Goal: Use online tool/utility: Utilize a website feature to perform a specific function

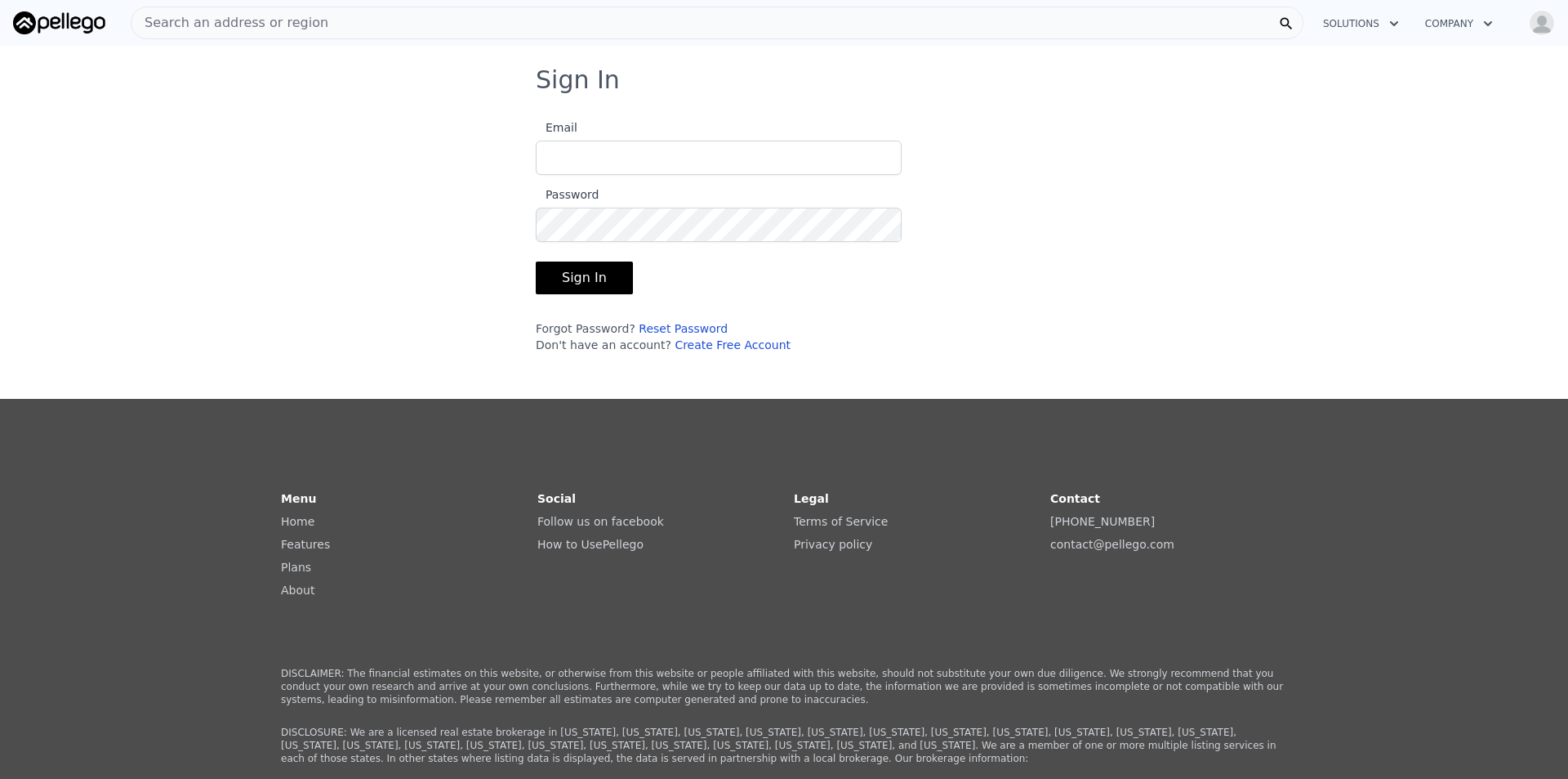
type input "[EMAIL_ADDRESS][DOMAIN_NAME]"
click at [577, 280] on button "Sign In" at bounding box center [584, 277] width 97 height 33
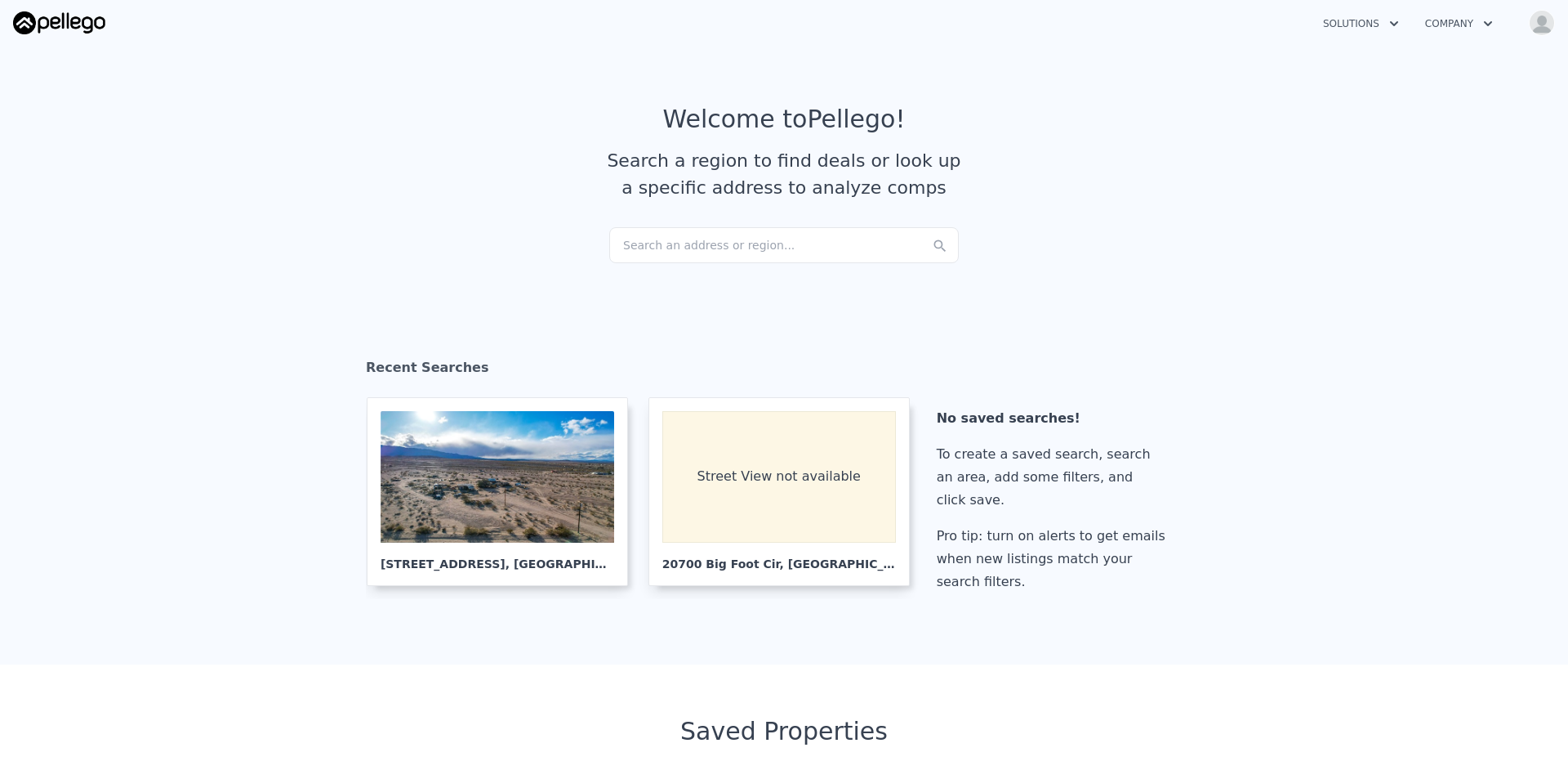
click at [698, 237] on div "Search an address or region..." at bounding box center [784, 245] width 349 height 36
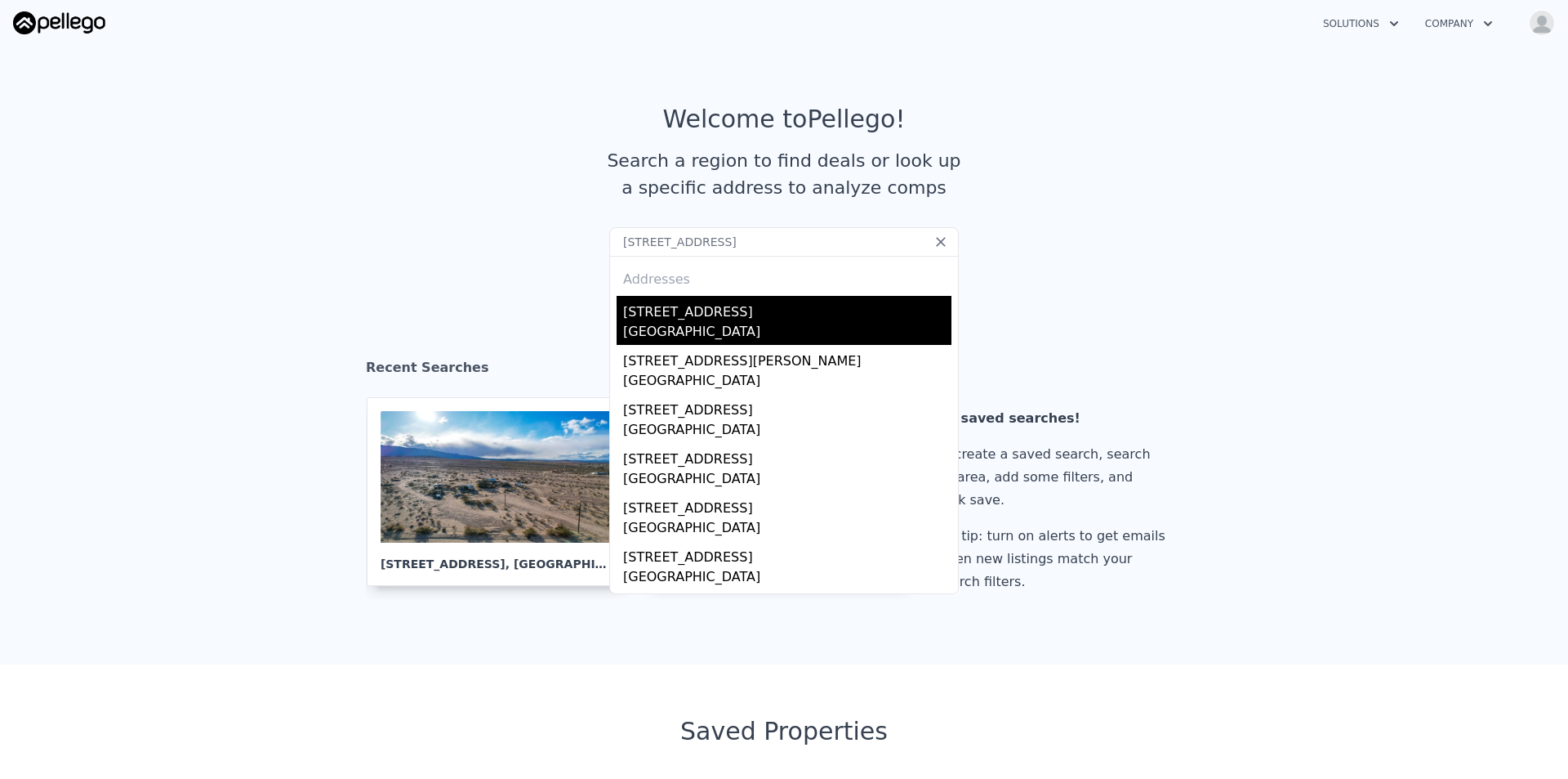
type input "[STREET_ADDRESS]"
click at [694, 341] on div "[GEOGRAPHIC_DATA]" at bounding box center [788, 333] width 329 height 23
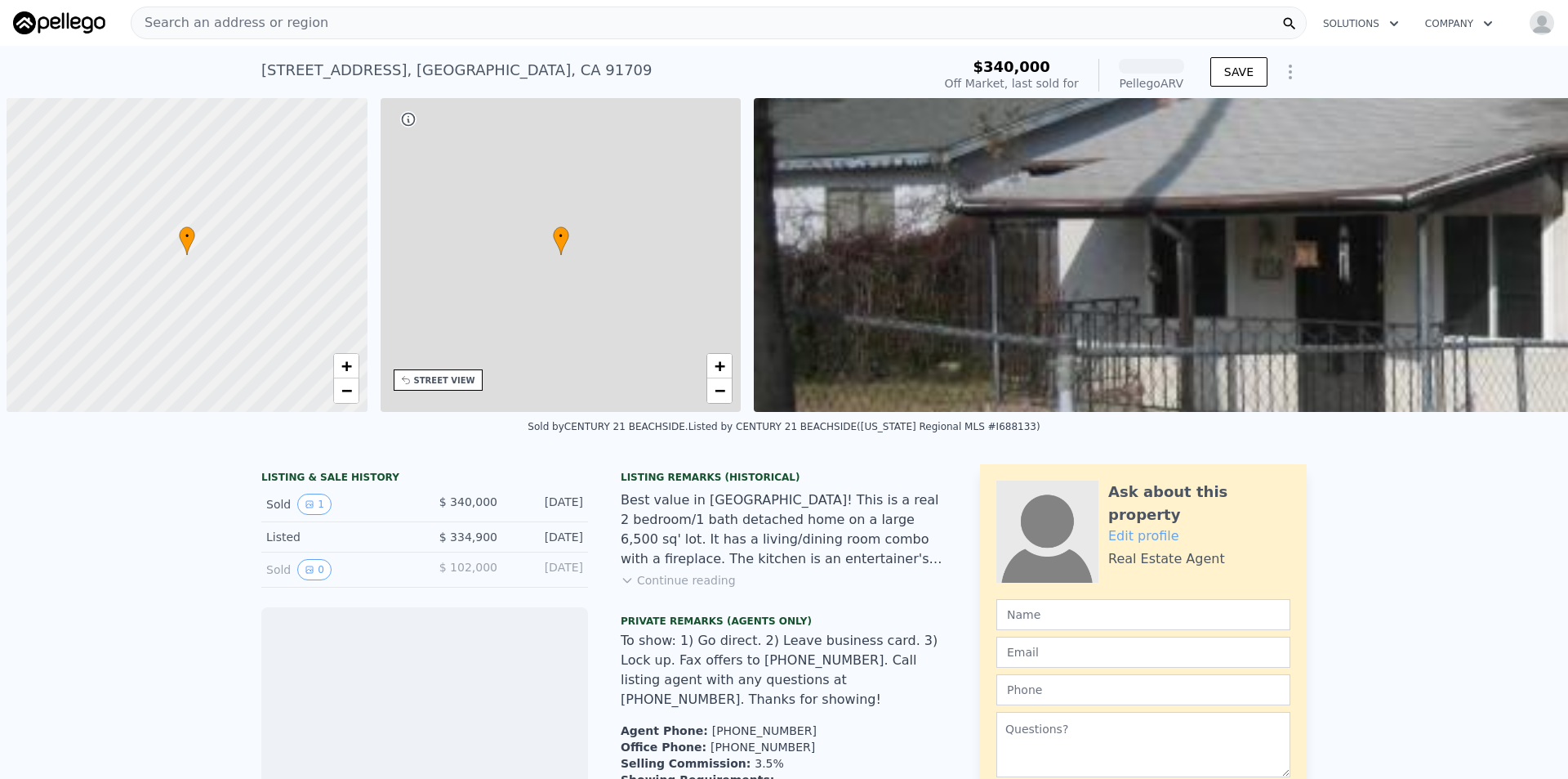
scroll to position [0, 6]
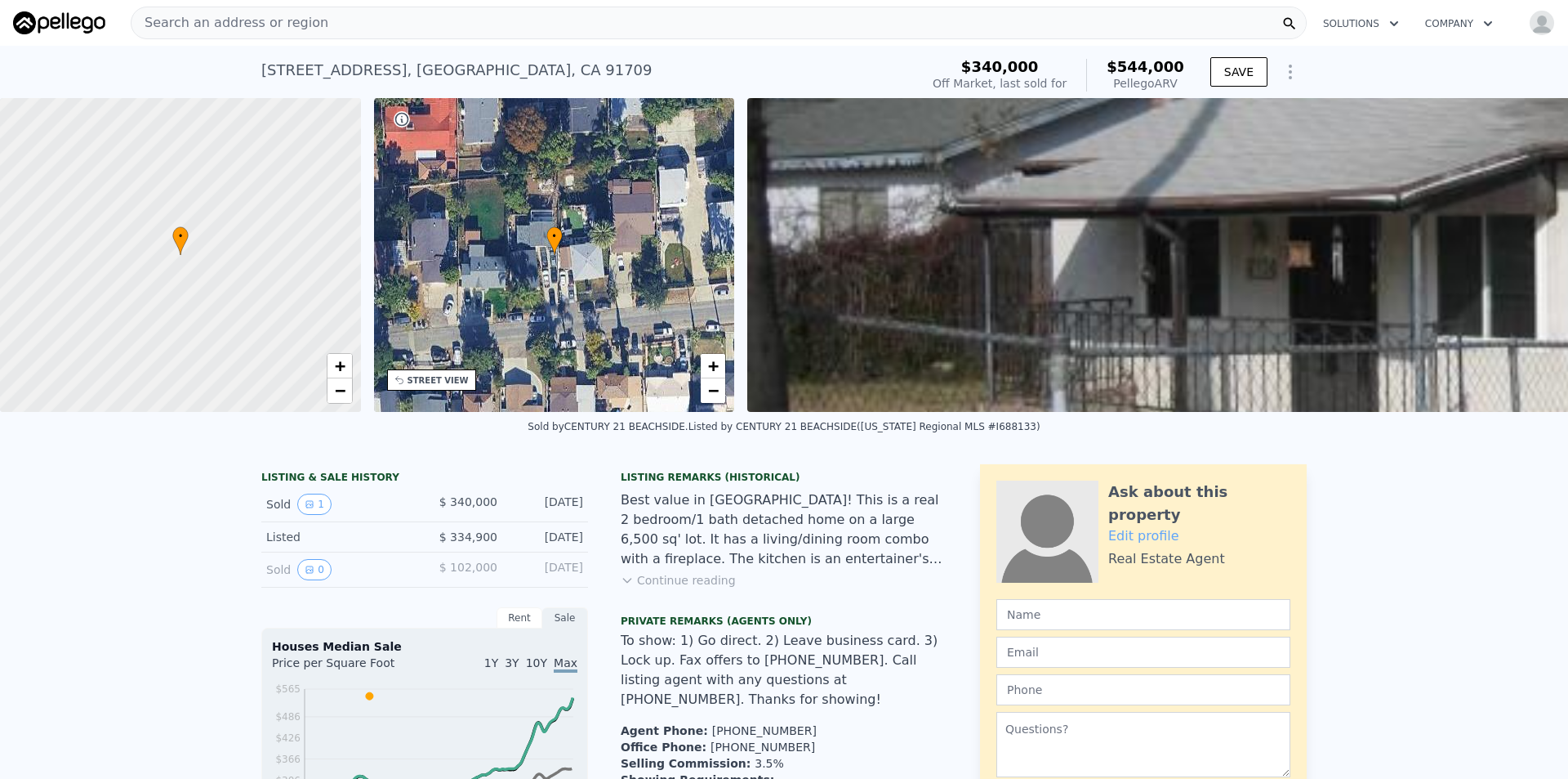
click at [570, 252] on div "• + −" at bounding box center [554, 255] width 361 height 314
click at [709, 372] on span "+" at bounding box center [714, 365] width 11 height 20
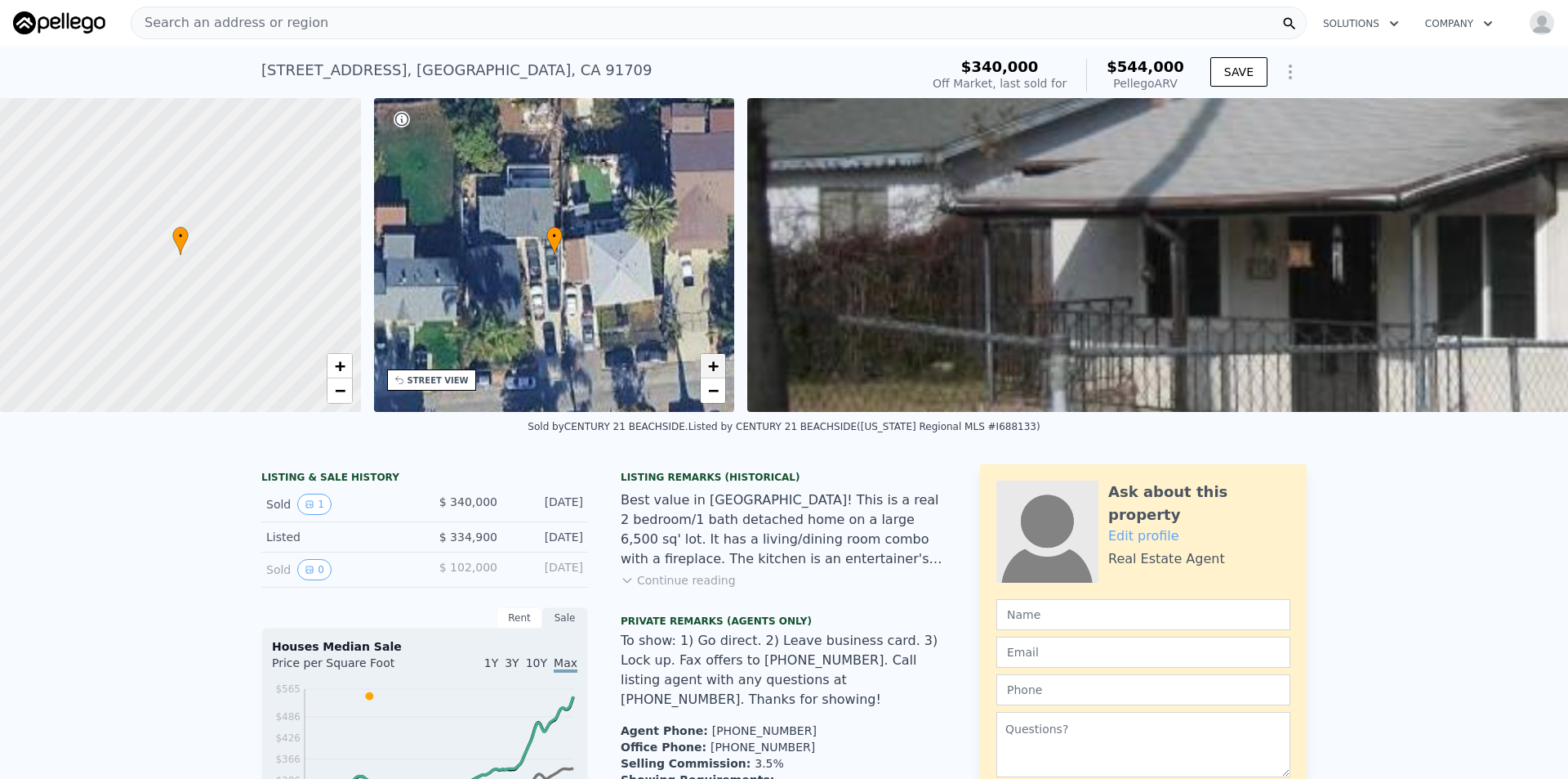
click at [709, 372] on span "+" at bounding box center [714, 365] width 11 height 20
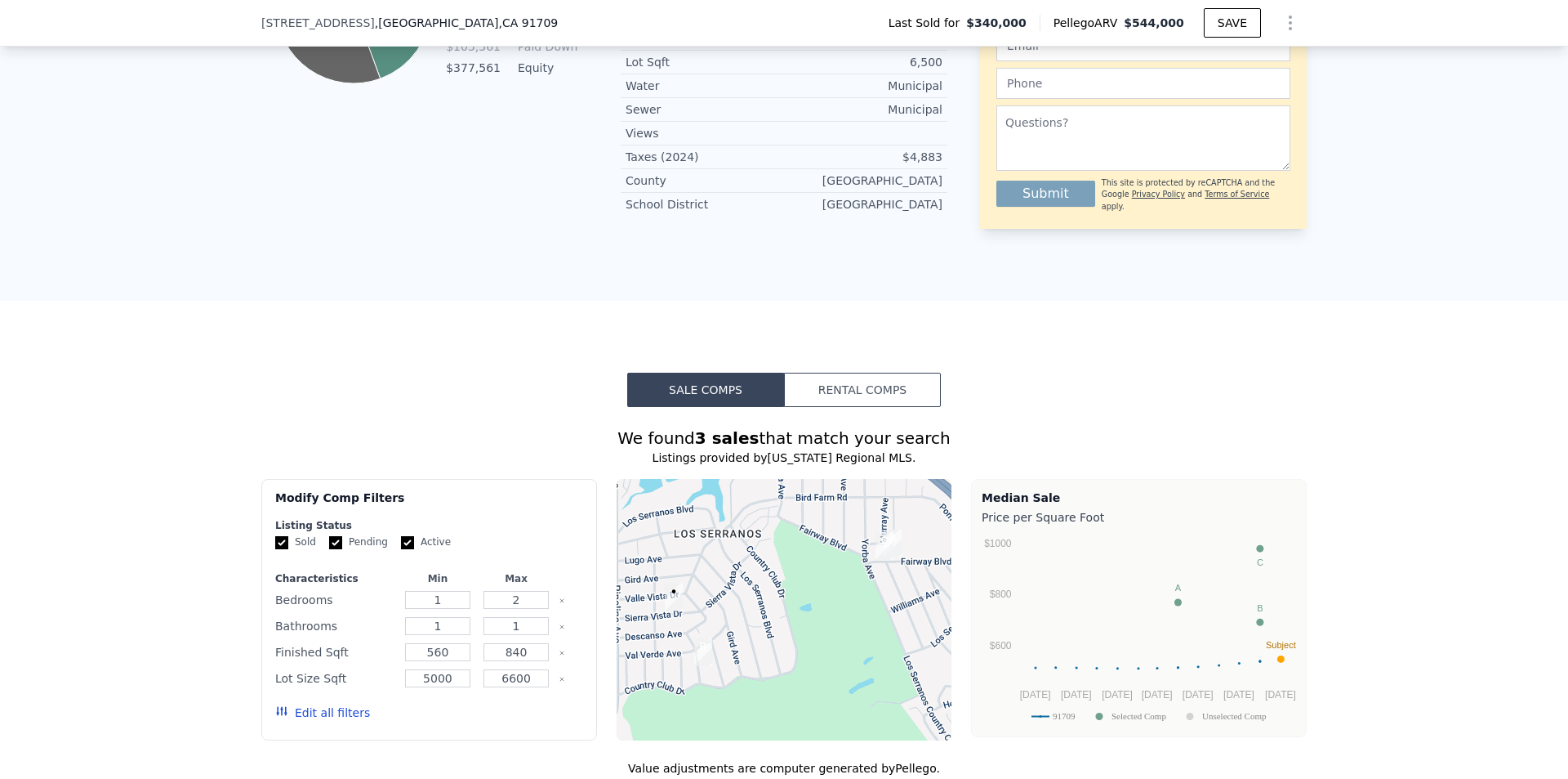
scroll to position [1547, 0]
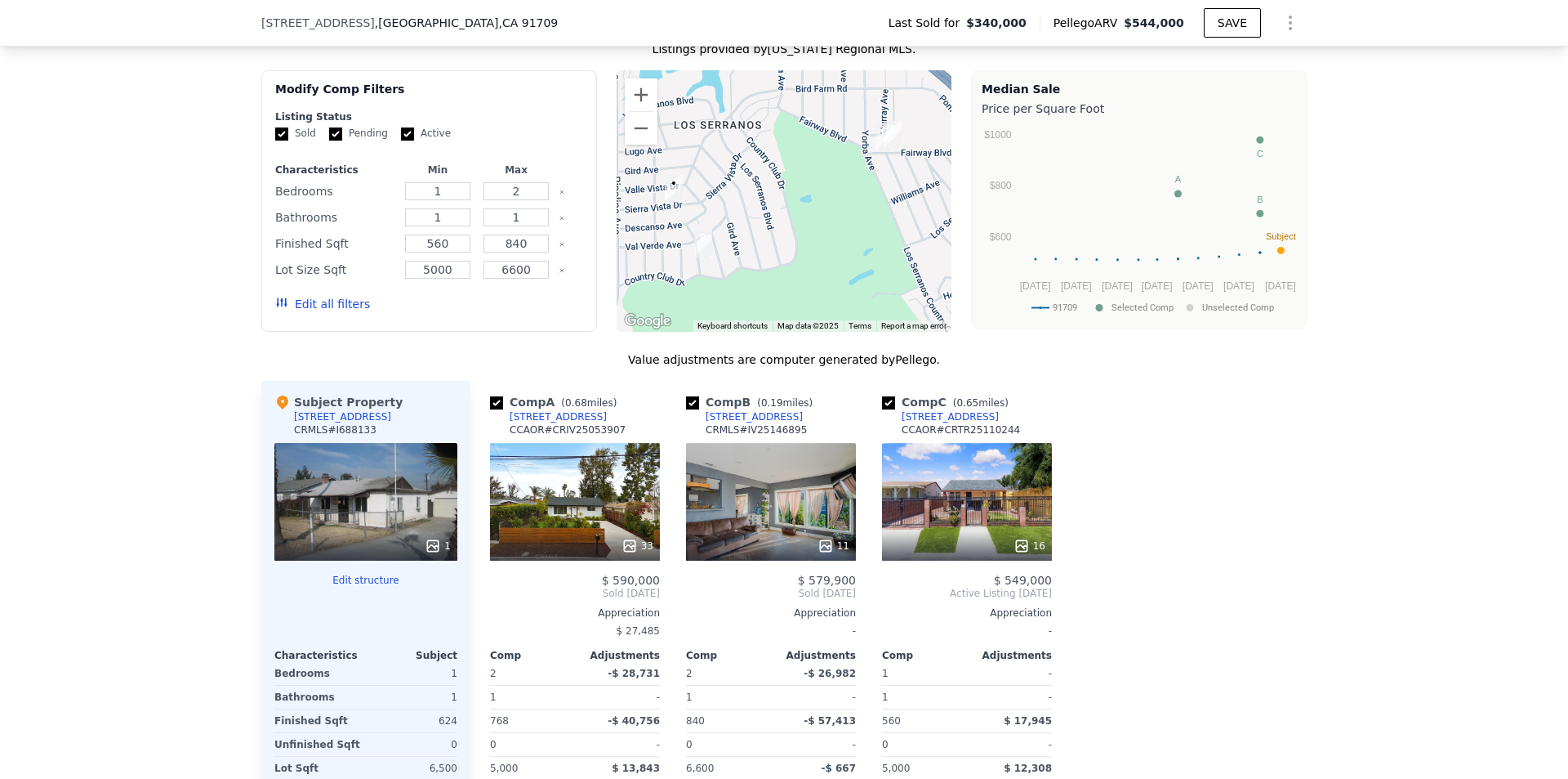
click at [635, 516] on div "33" at bounding box center [575, 502] width 170 height 118
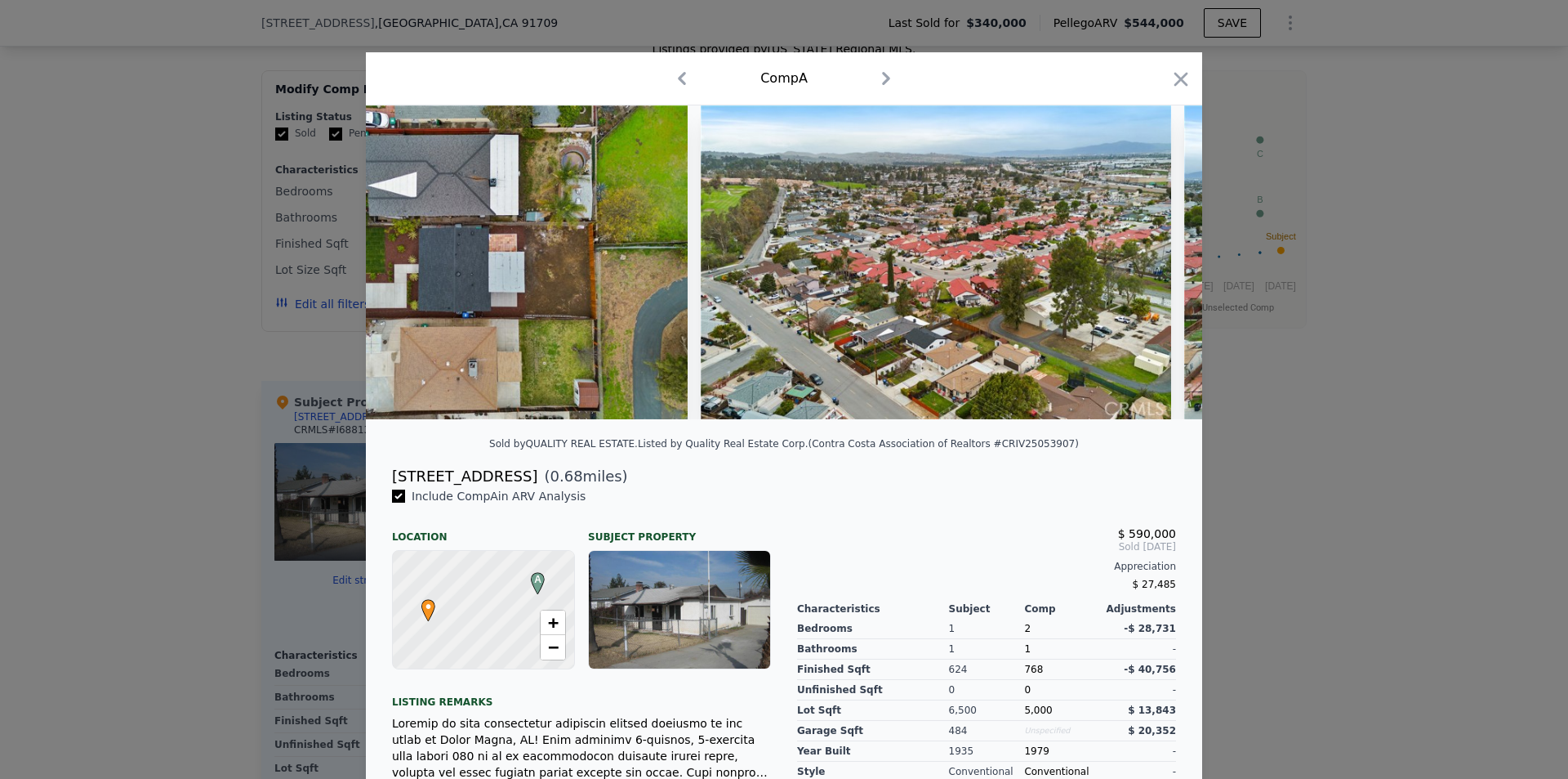
scroll to position [0, 14053]
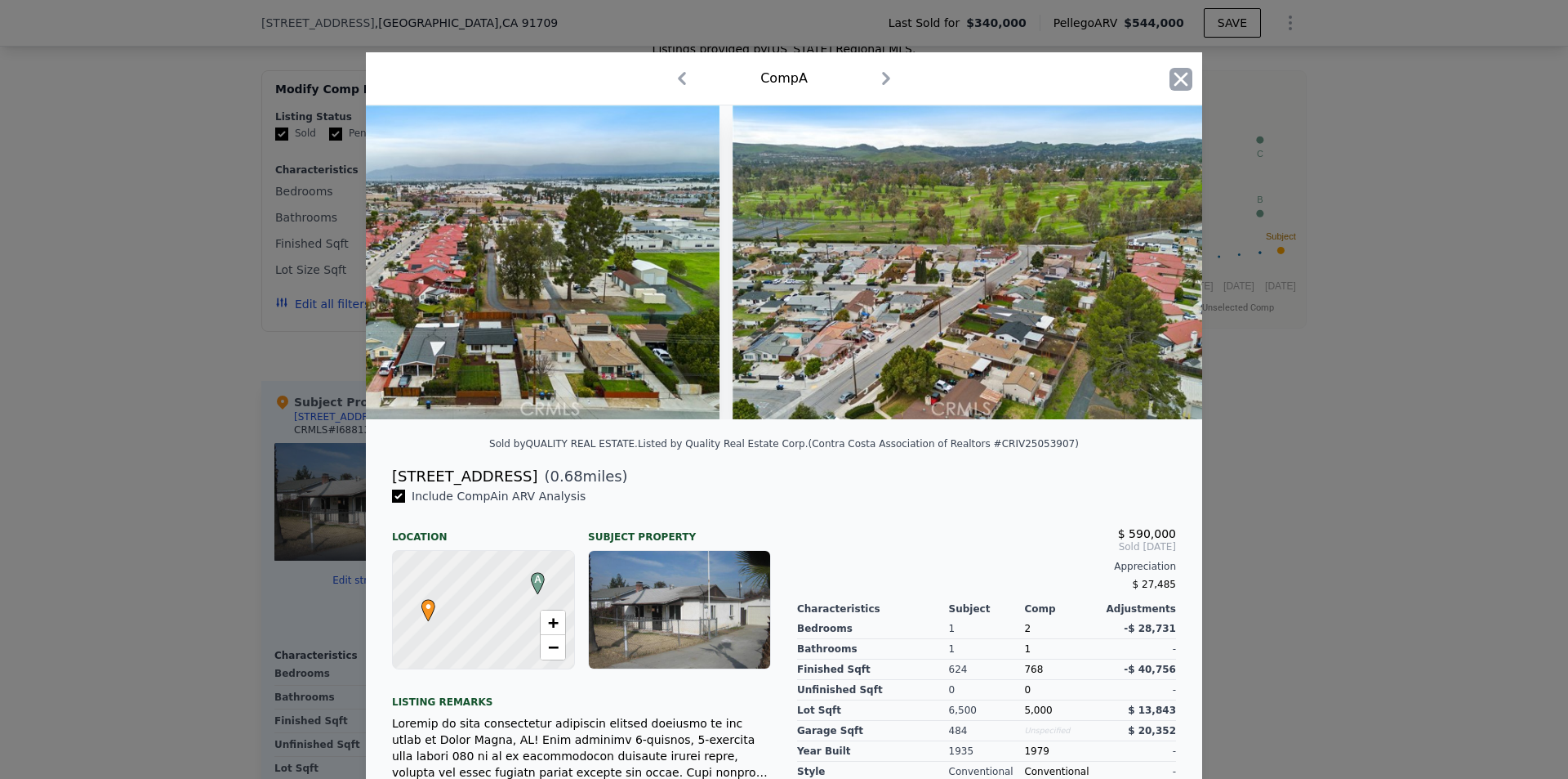
click at [1172, 78] on icon "button" at bounding box center [1181, 79] width 23 height 23
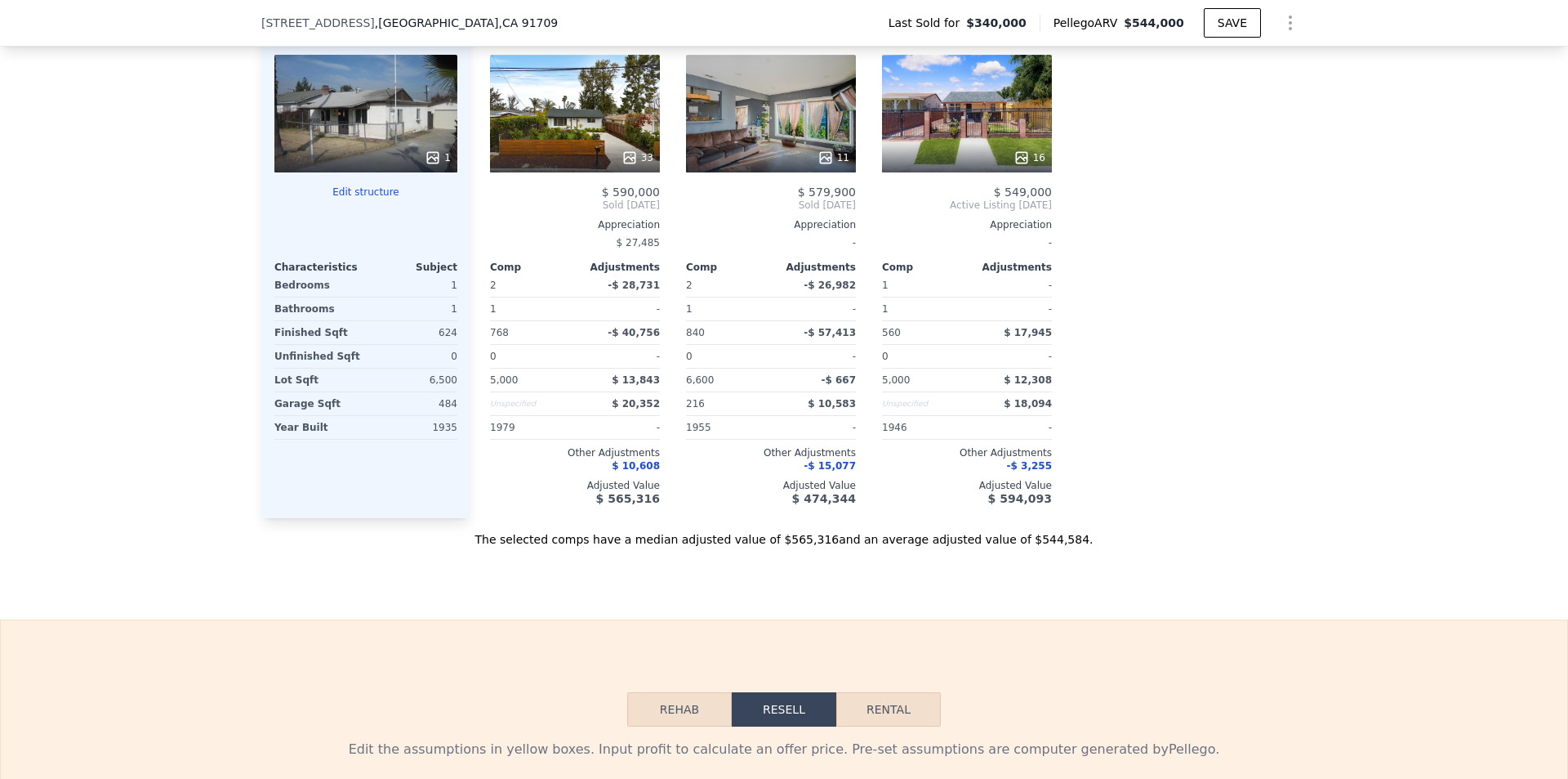
scroll to position [1792, 0]
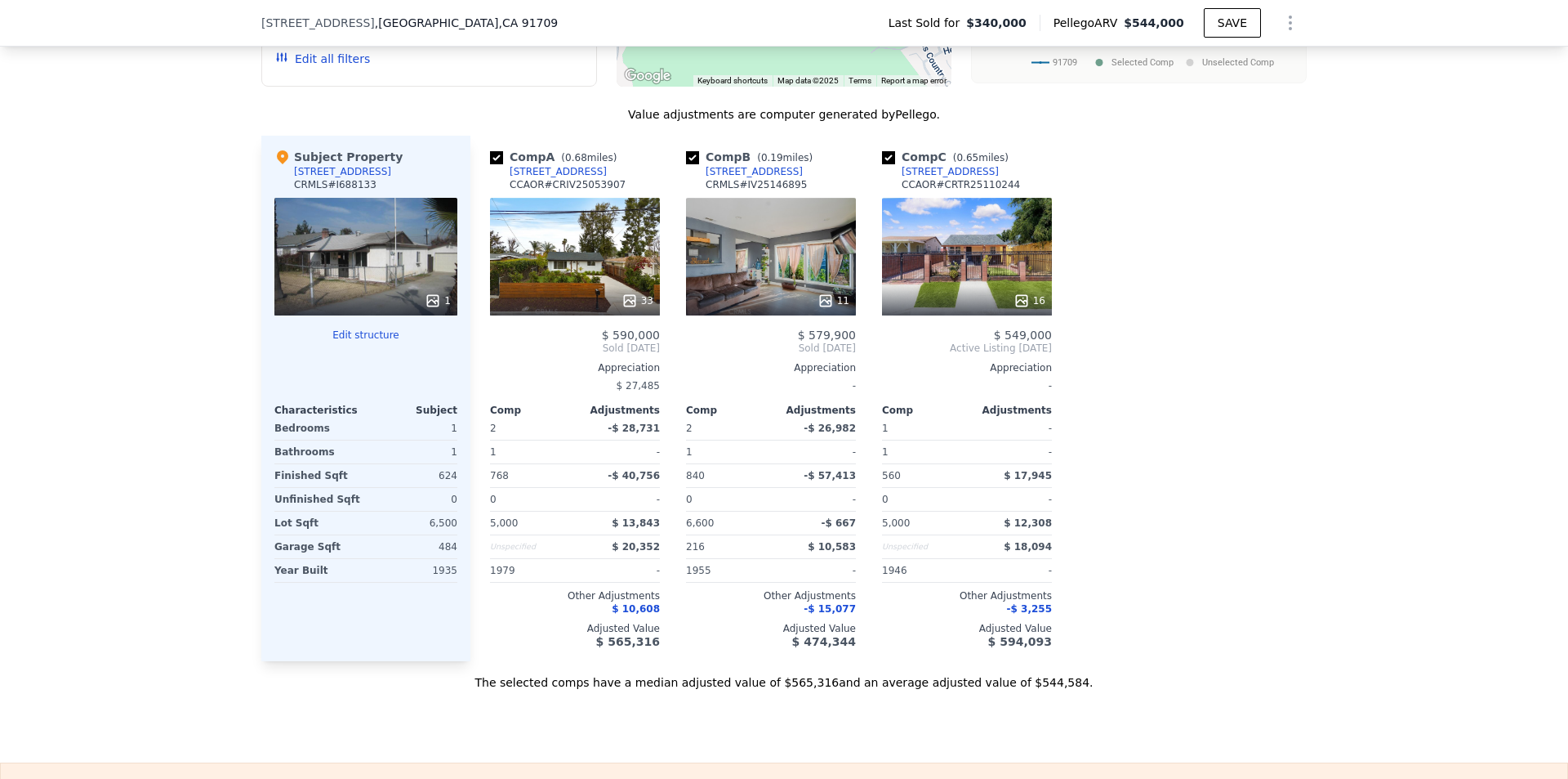
click at [785, 258] on div "11" at bounding box center [771, 257] width 170 height 118
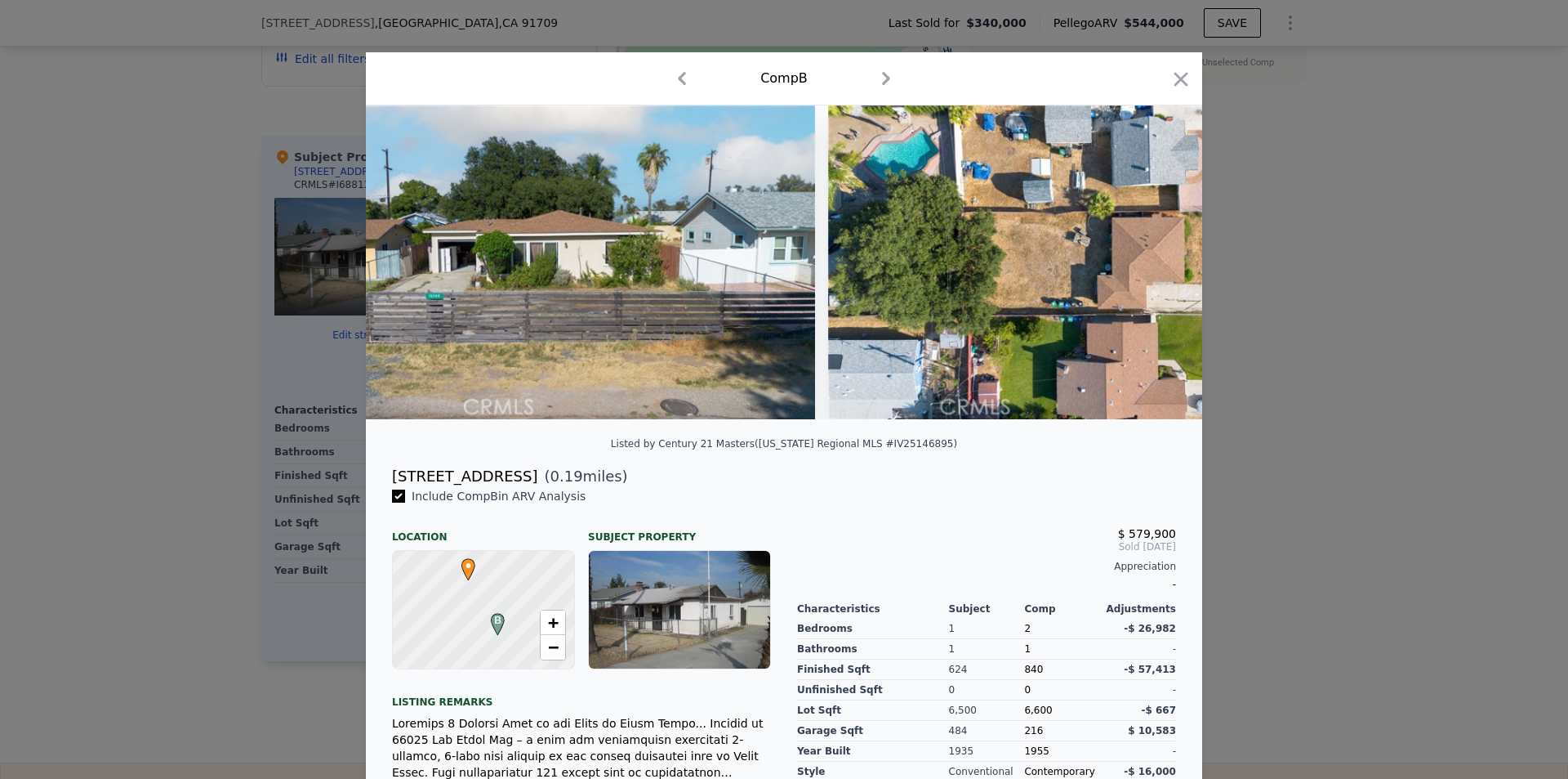
scroll to position [0, 4502]
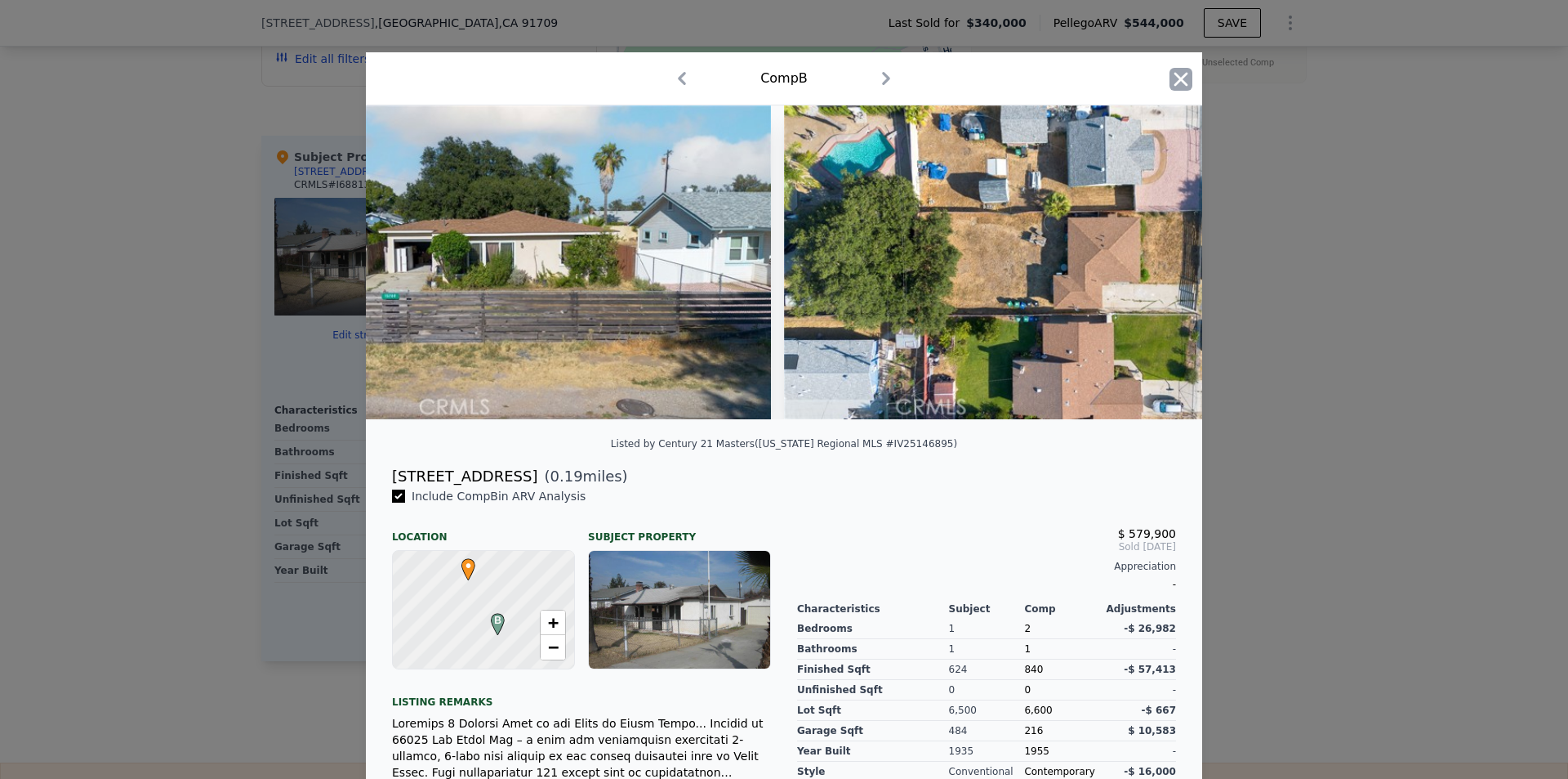
click at [1183, 80] on icon "button" at bounding box center [1181, 79] width 23 height 23
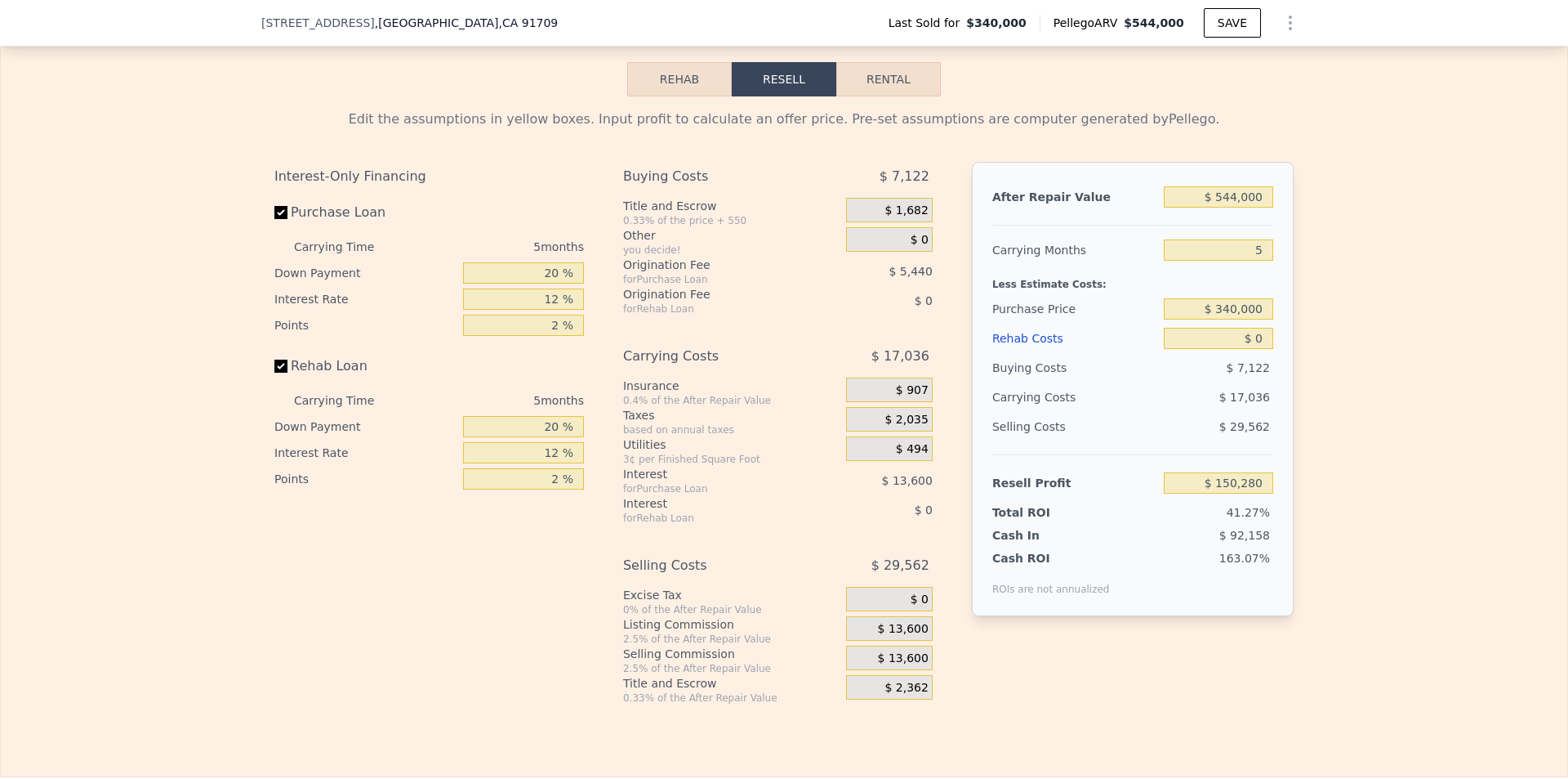
scroll to position [2446, 0]
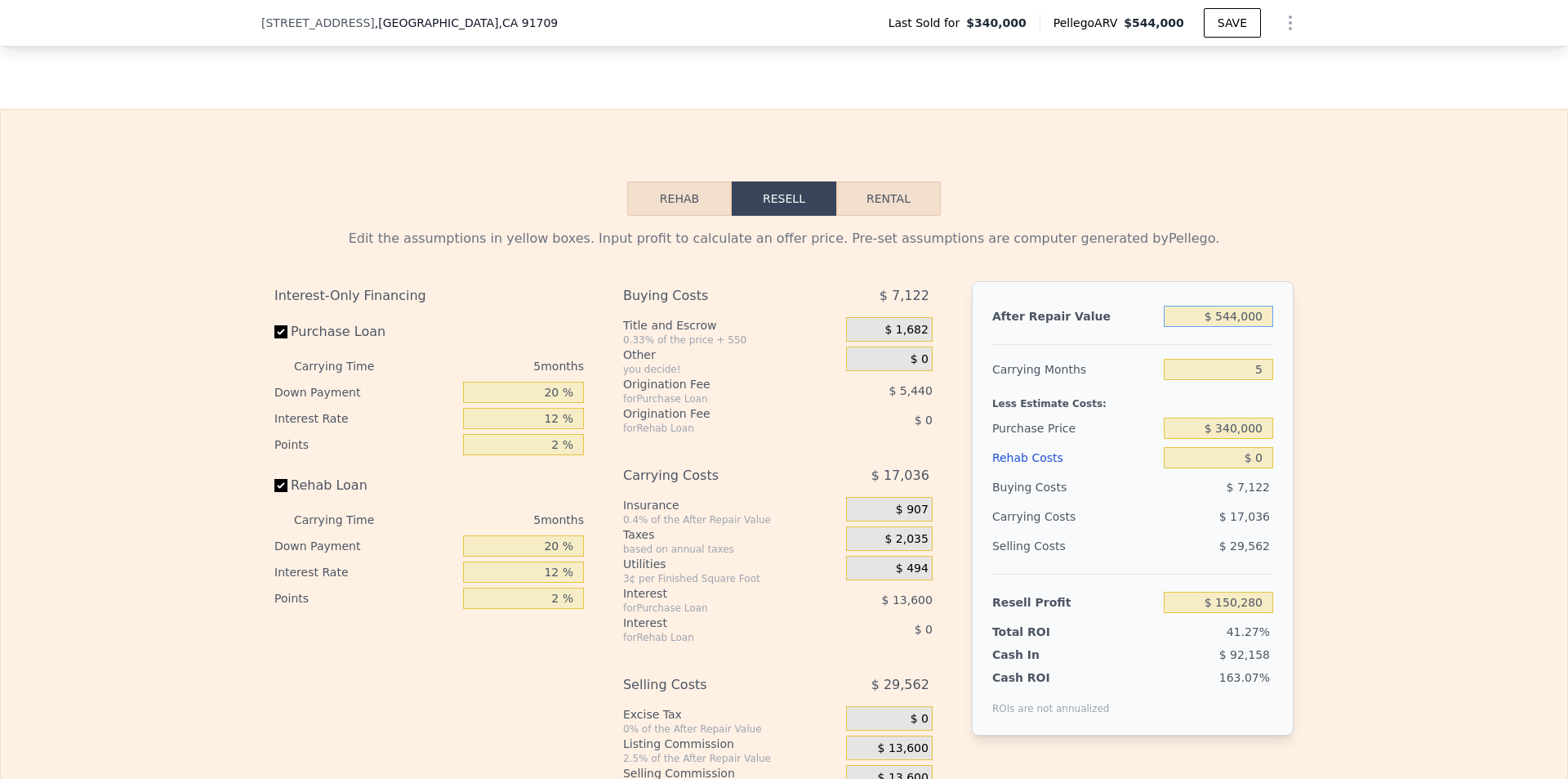
click at [1251, 324] on input "$ 544,000" at bounding box center [1219, 316] width 110 height 21
type input "$ 59,000"
type input "-$ 308,045"
type input "$ 590,000"
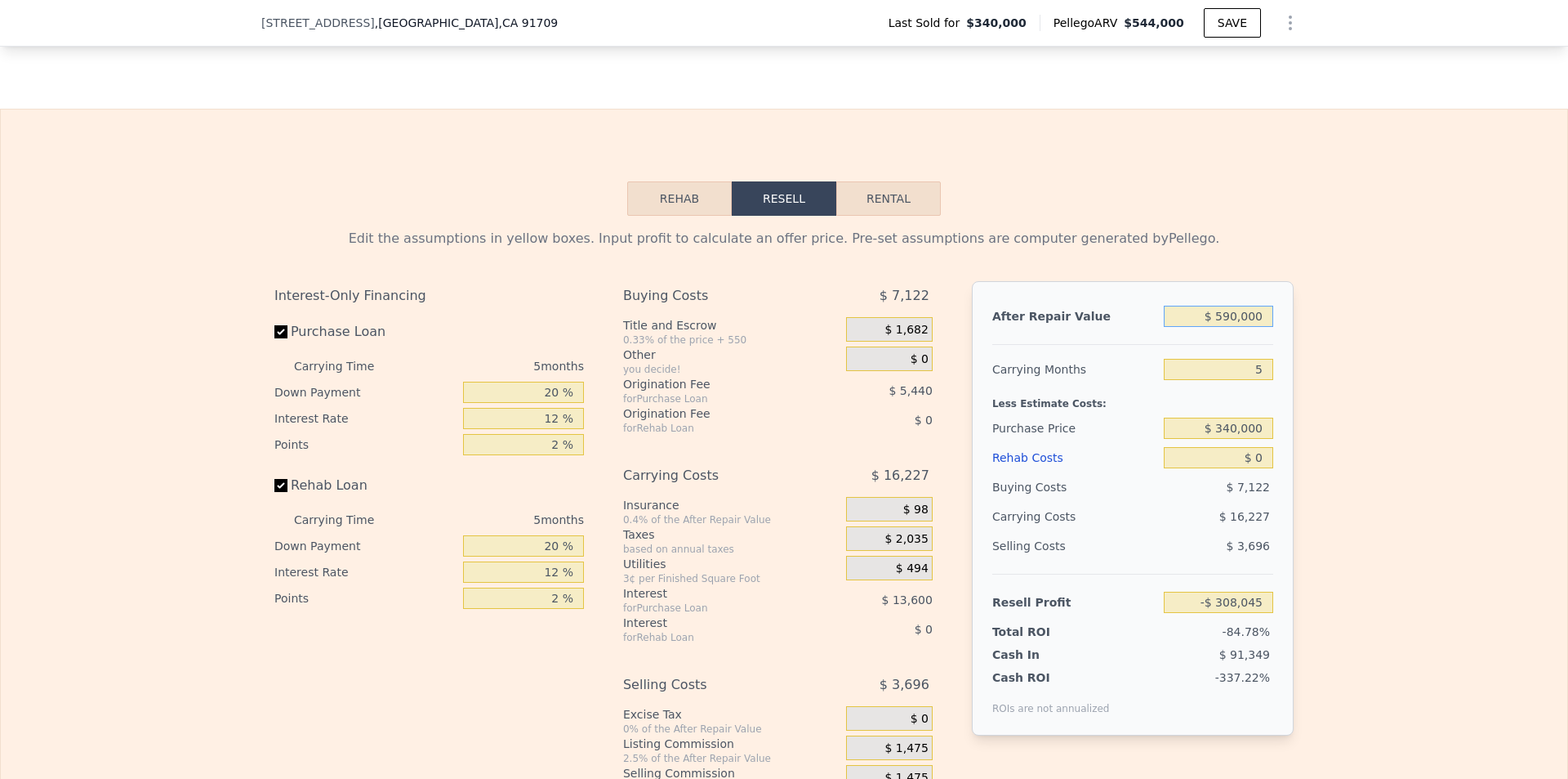
type input "$ 193,751"
type input "$ 590,000"
click at [1253, 369] on input "5" at bounding box center [1219, 370] width 110 height 21
type input "4"
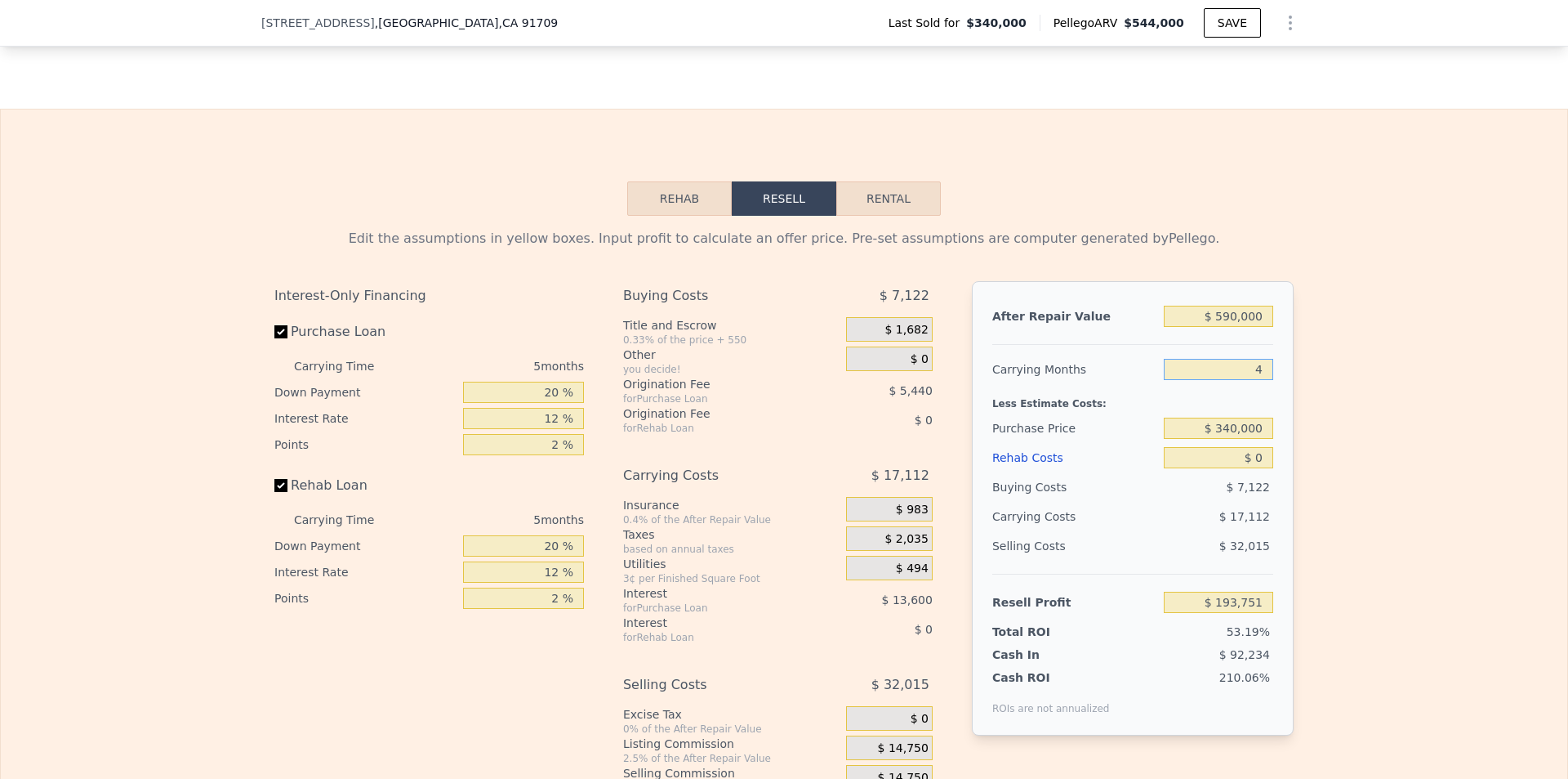
type input "$ 197,173"
type input "4"
click at [1297, 453] on div "Edit the assumptions in yellow boxes. Input profit to calculate an offer price.…" at bounding box center [784, 520] width 1046 height 608
click at [1250, 465] on input "$ 0" at bounding box center [1219, 458] width 110 height 21
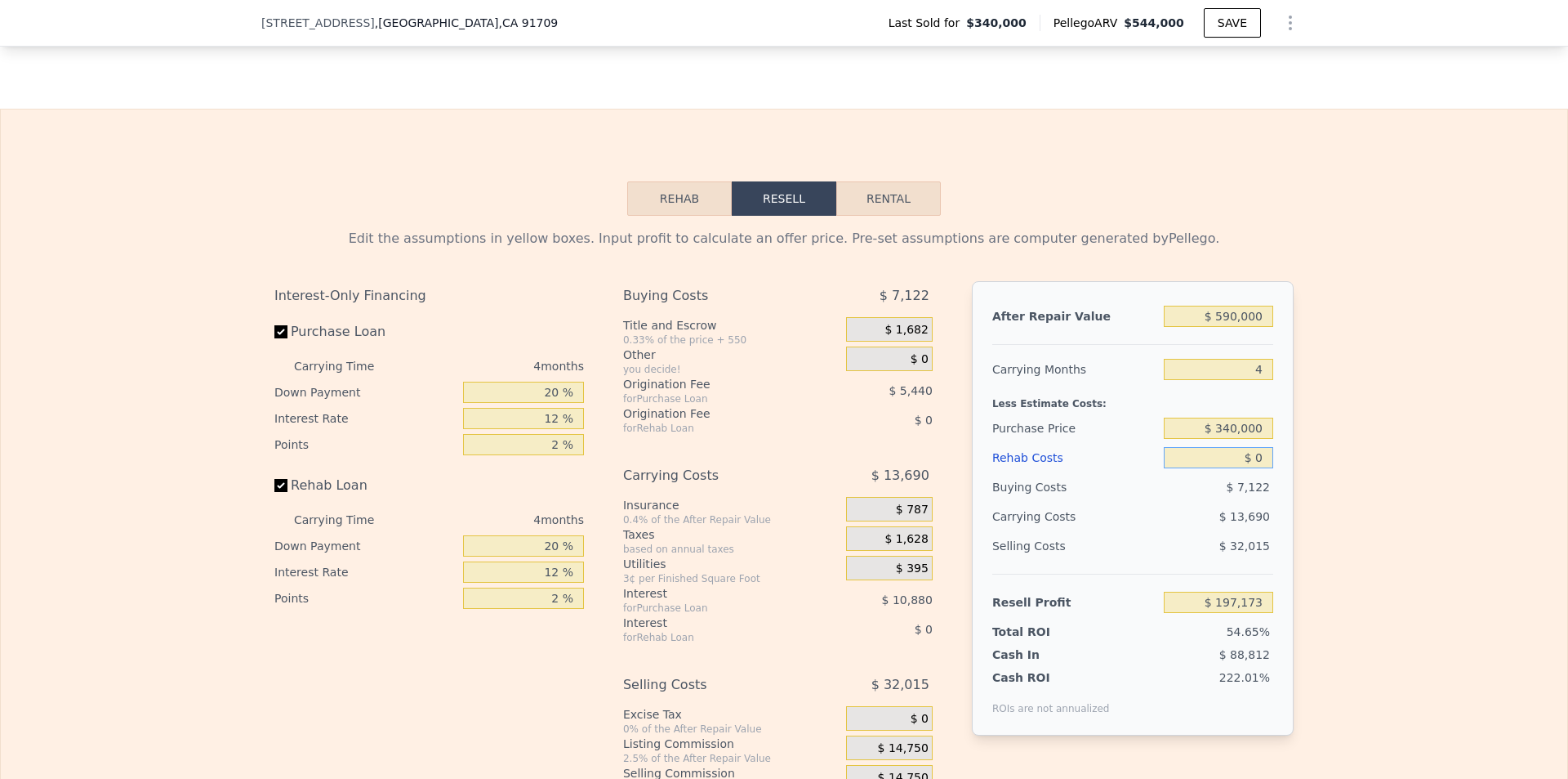
type input "$ 6"
type input "$ 197,167"
type input "$ 6,500"
type input "$ 190,361"
type input "$ 65,000"
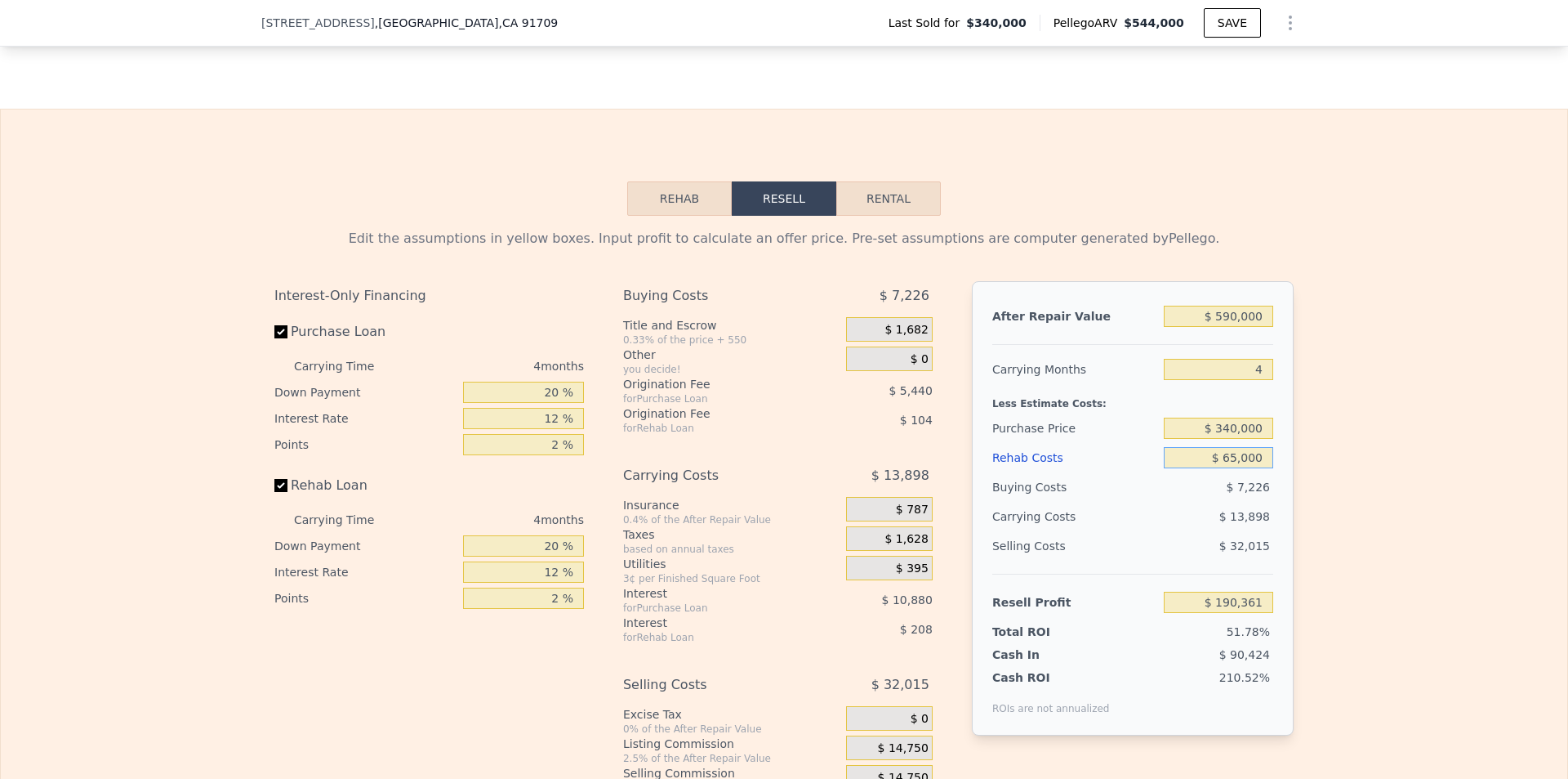
type input "$ 129,053"
type input "$ 65,000"
click at [1352, 474] on div "Edit the assumptions in yellow boxes. Input profit to calculate an offer price.…" at bounding box center [784, 520] width 1567 height 608
click at [1245, 428] on input "$ 340,000" at bounding box center [1219, 429] width 110 height 21
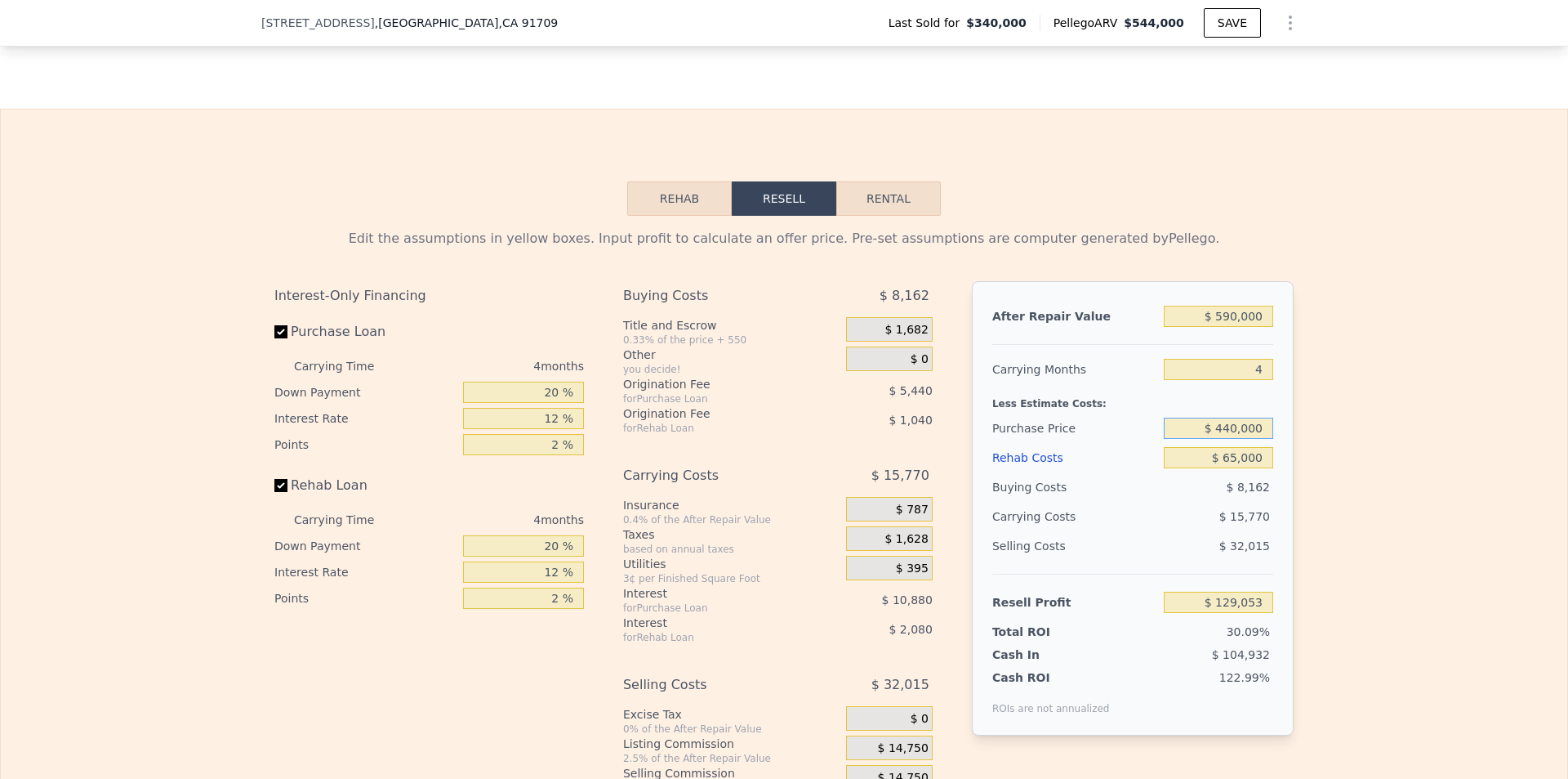
type input "$ 440,000"
click at [1307, 452] on div "Edit the assumptions in yellow boxes. Input profit to calculate an offer price.…" at bounding box center [784, 520] width 1567 height 608
type input "$ 23,920"
click at [1244, 439] on input "$ 440,000" at bounding box center [1219, 429] width 110 height 21
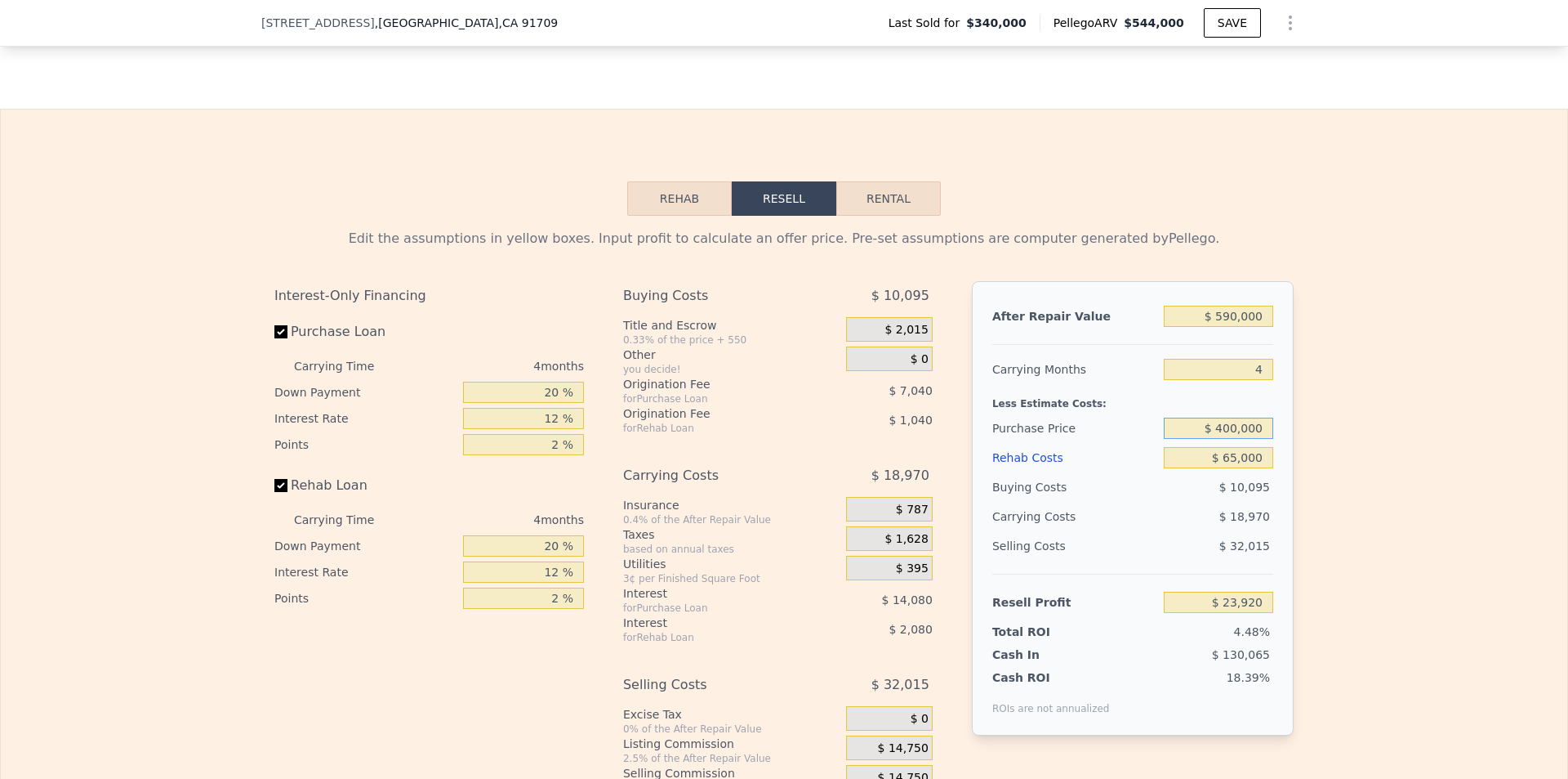
type input "$ 400,000"
click at [1354, 478] on div "Edit the assumptions in yellow boxes. Input profit to calculate an offer price.…" at bounding box center [784, 520] width 1567 height 608
type input "$ 65,973"
type input "$ 544,000"
type input "5"
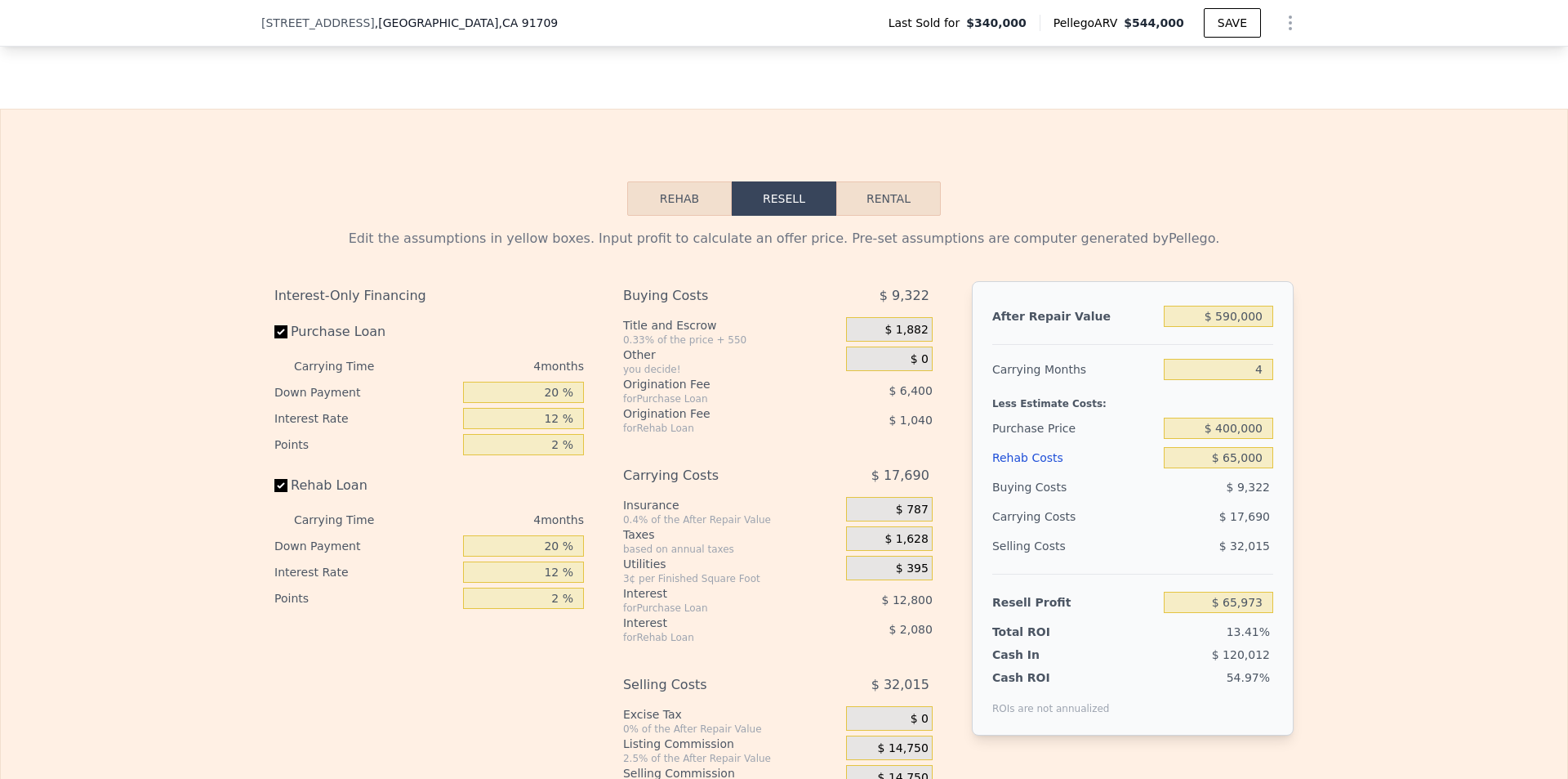
type input "$ 0"
type input "$ 150,280"
click at [1237, 319] on input "$ 544,000" at bounding box center [1219, 316] width 110 height 21
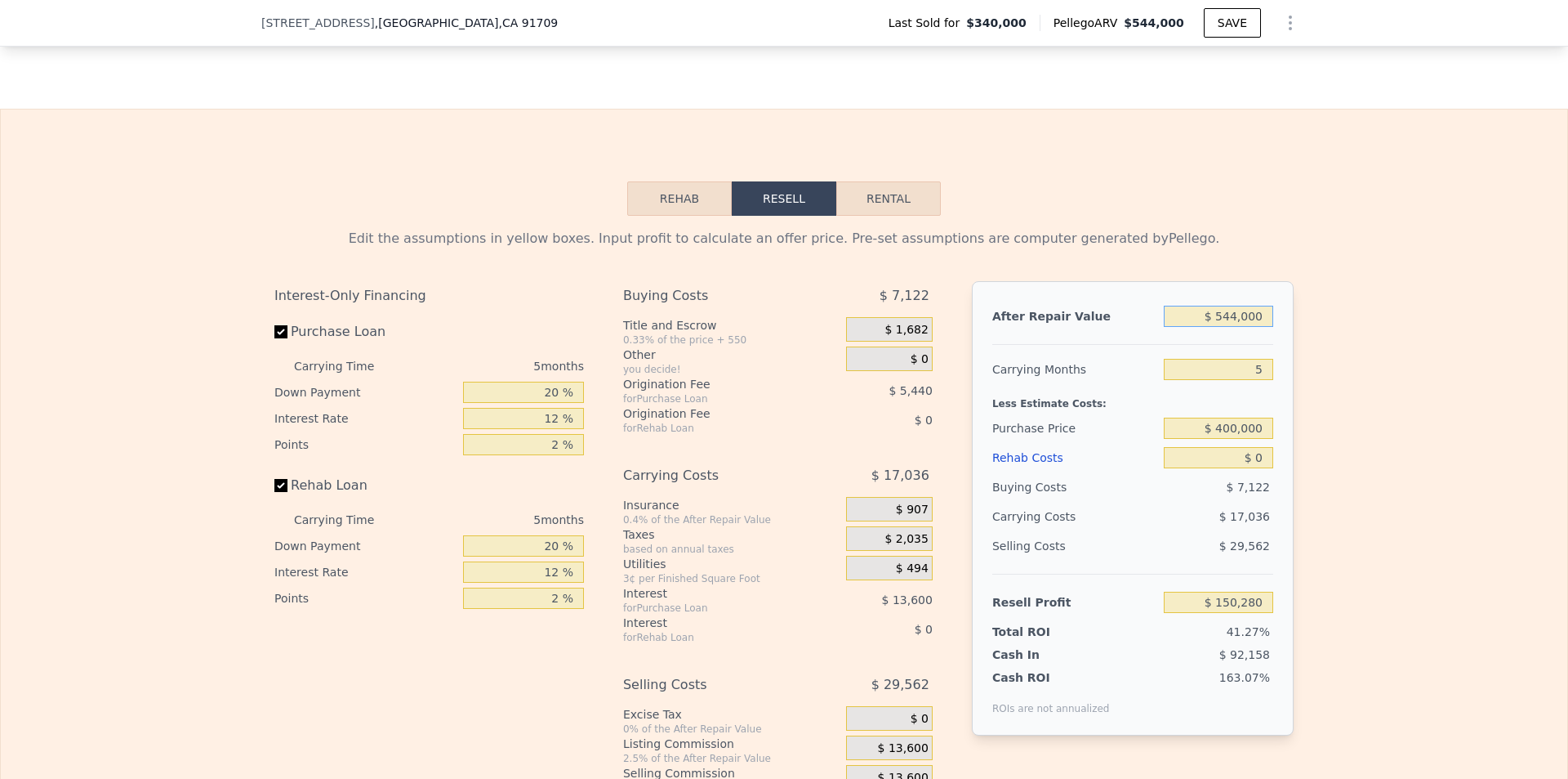
type input "$ 6"
type input "-$ 363,795"
type input "$ 60"
type input "-$ 363,745"
type input "$ 6,000"
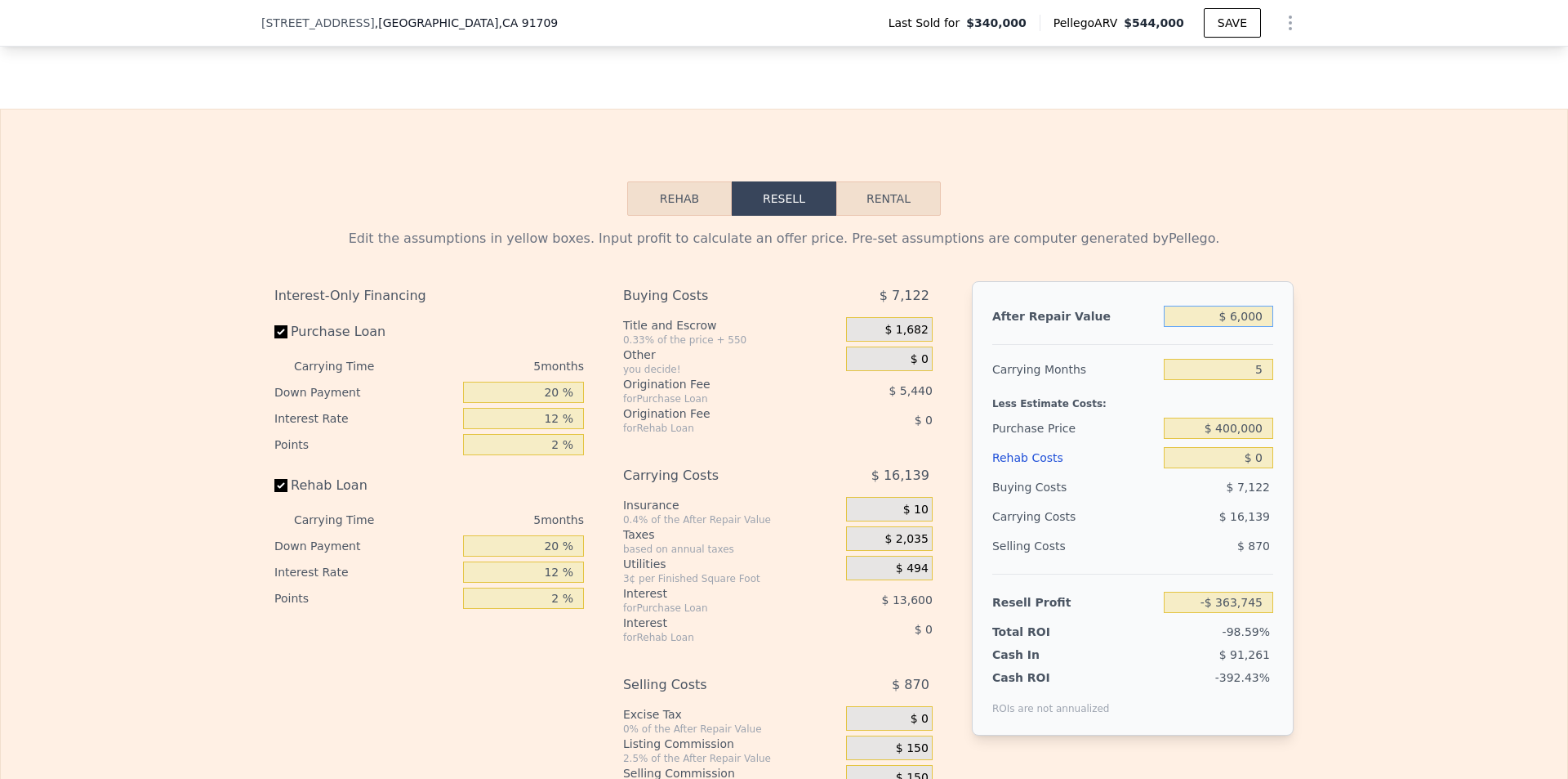
type input "-$ 358,131"
type input "$ 60,000"
type input "-$ 307,101"
type input "$ 600,000"
type input "$ 203,201"
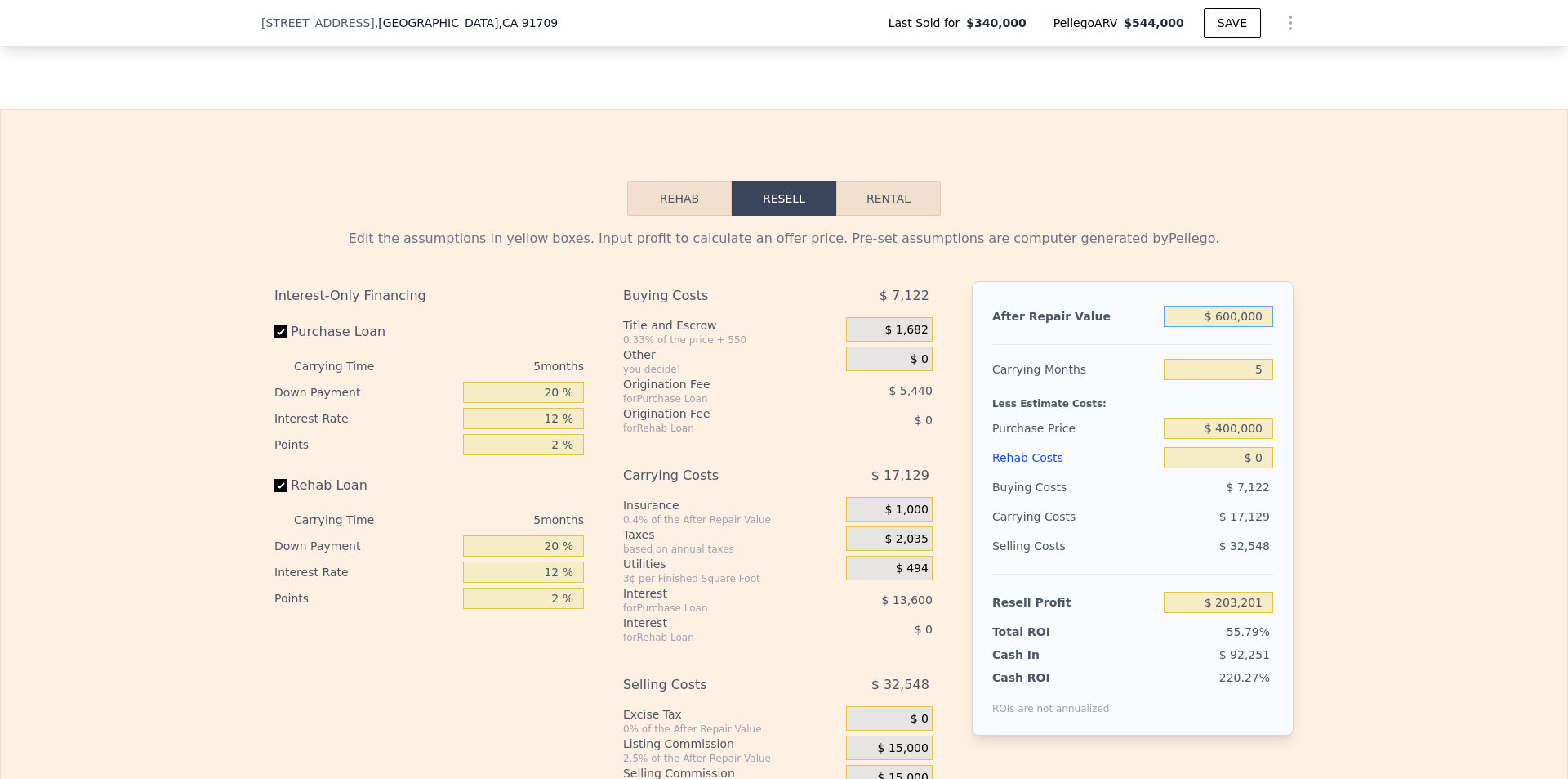
type input "$ 600,000"
click at [1356, 457] on div "Edit the assumptions in yellow boxes. Input profit to calculate an offer price.…" at bounding box center [784, 520] width 1567 height 608
click at [1251, 461] on input "$ 0" at bounding box center [1219, 458] width 110 height 21
type input "$ 7"
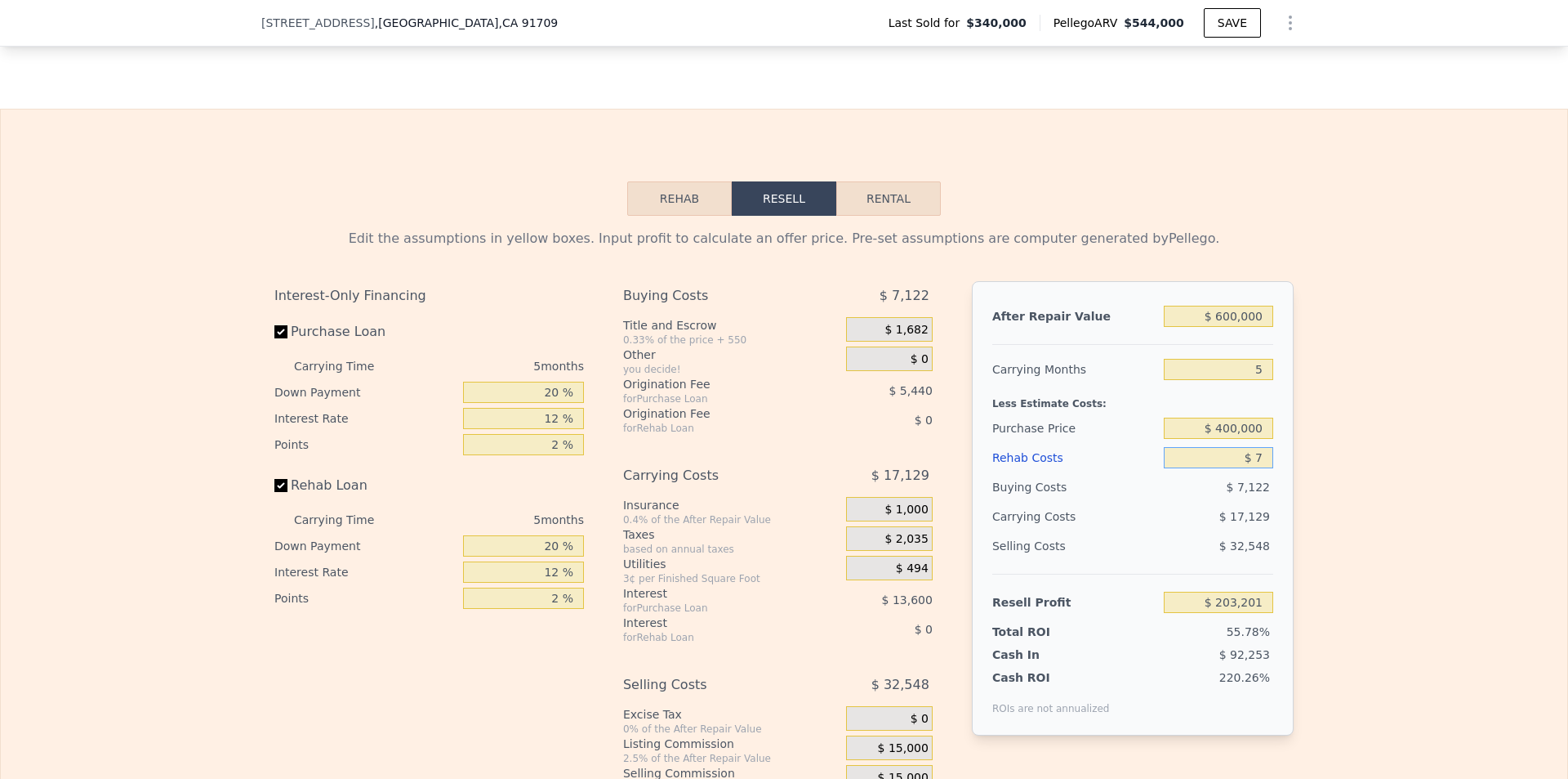
type input "$ 203,194"
type input "$ 750"
type input "$ 202,409"
type input "$ 7,500"
type input "$ 195,281"
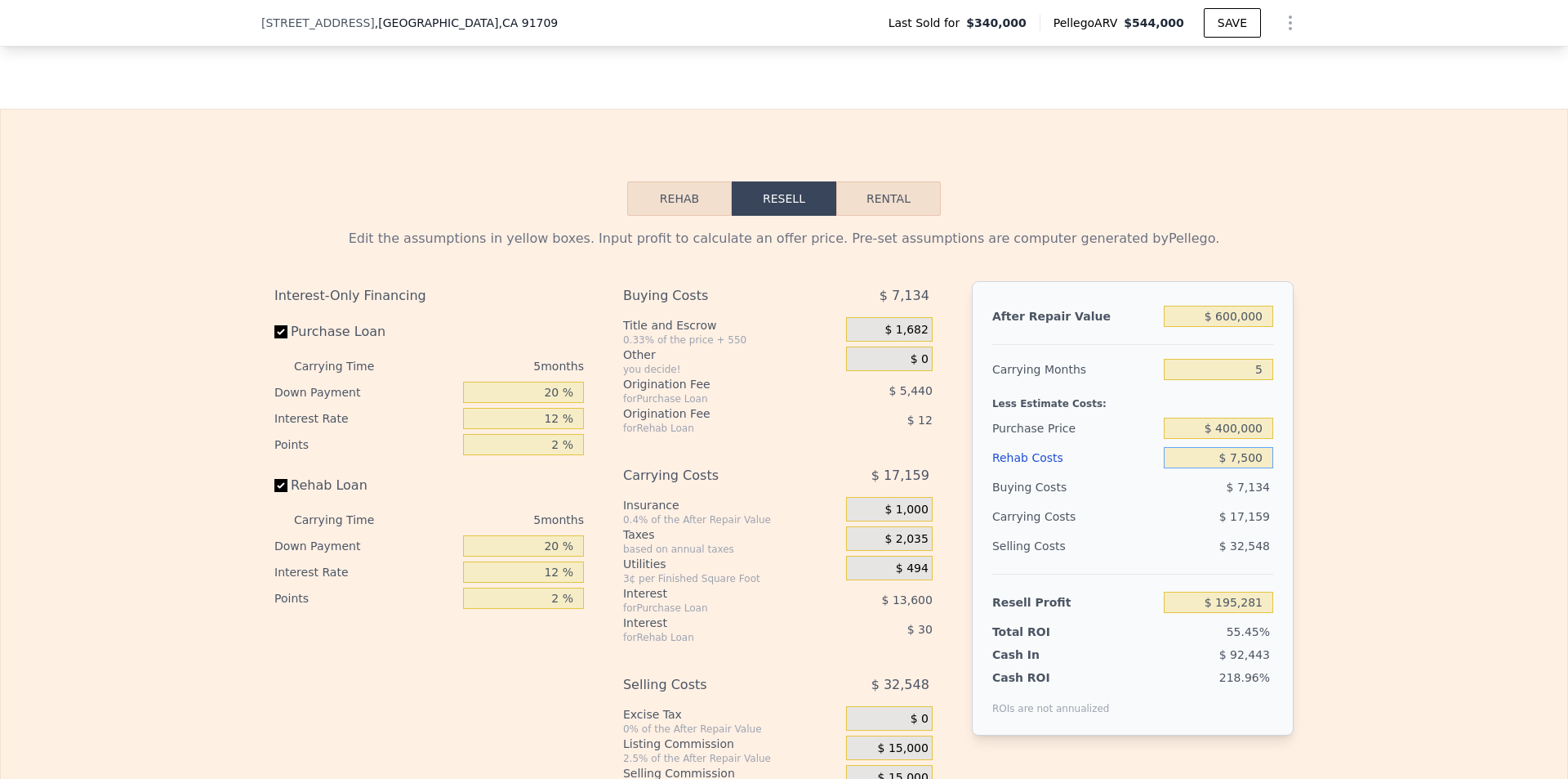
type input "$ 75,000"
type input "$ 124,001"
type input "$ 75,000"
click at [1258, 438] on input "$ 400,000" at bounding box center [1219, 429] width 110 height 21
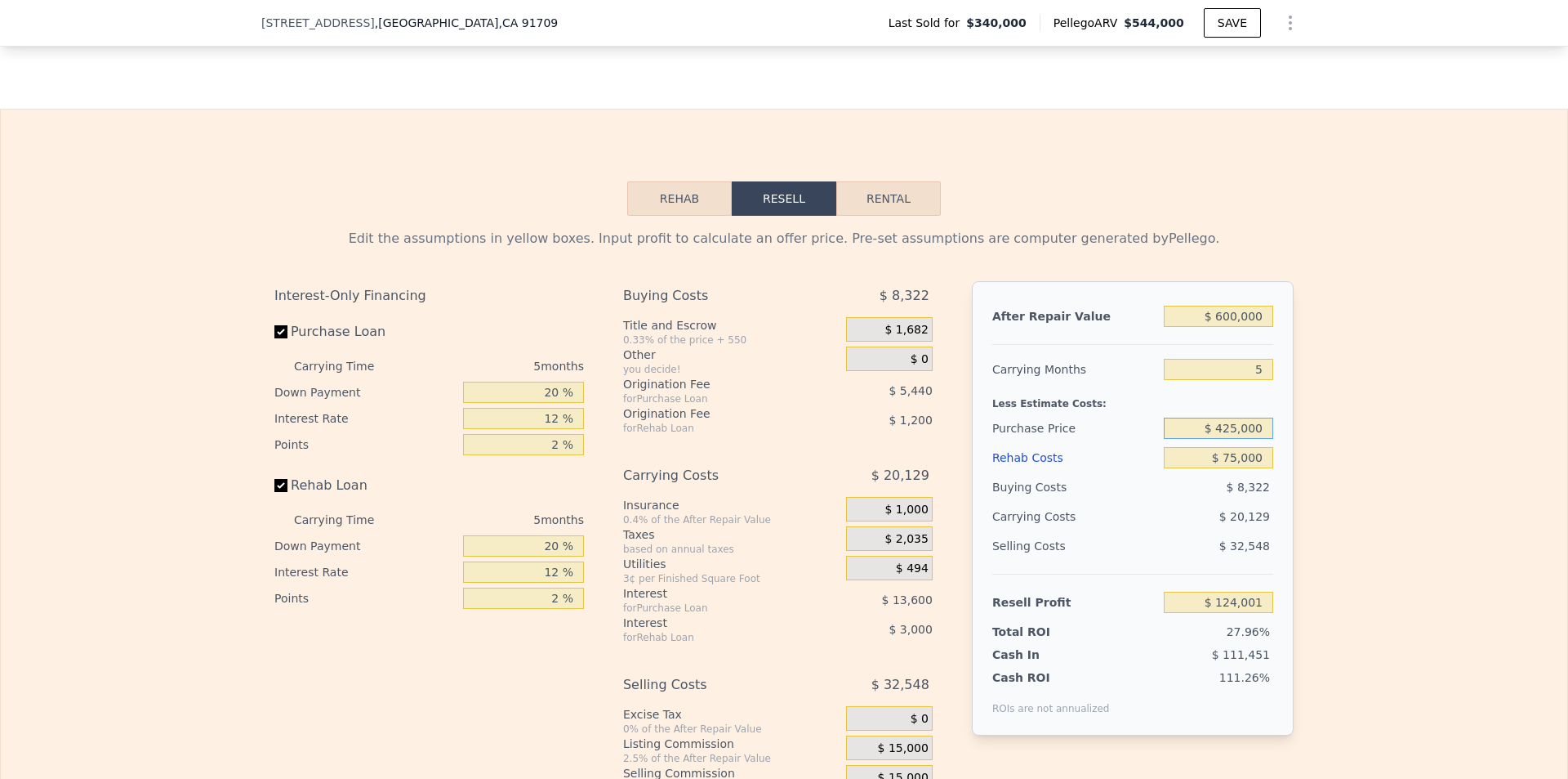
type input "$ 425,000"
click at [1363, 468] on div "Edit the assumptions in yellow boxes. Input profit to calculate an offer price.…" at bounding box center [784, 520] width 1567 height 608
type input "$ 33,958"
click at [1234, 430] on input "$ 425,000" at bounding box center [1219, 429] width 110 height 21
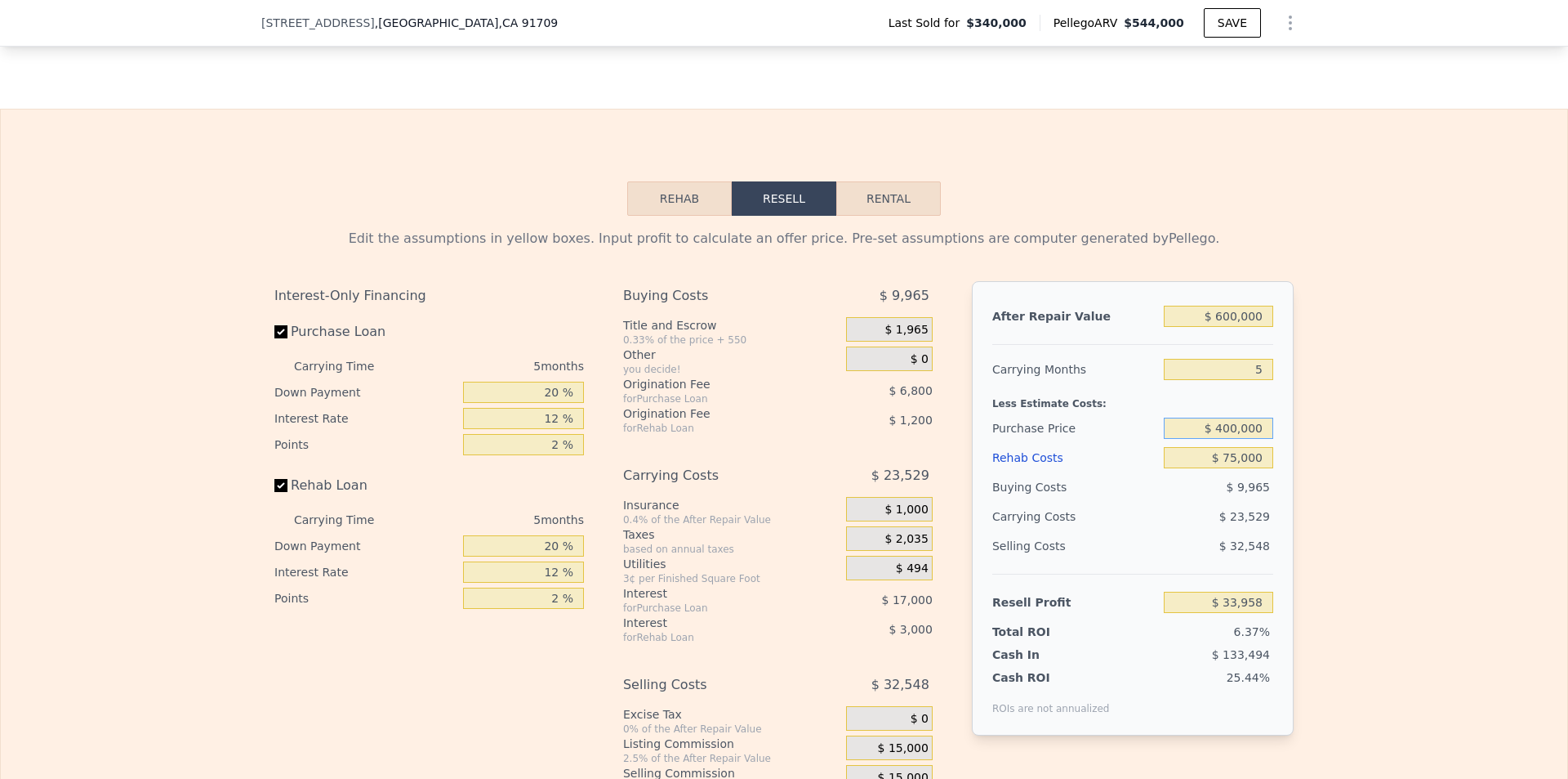
type input "$ 400,000"
click at [1362, 463] on div "Edit the assumptions in yellow boxes. Input profit to calculate an offer price.…" at bounding box center [784, 520] width 1567 height 608
type input "$ 60,441"
click at [1253, 379] on input "5" at bounding box center [1219, 370] width 110 height 21
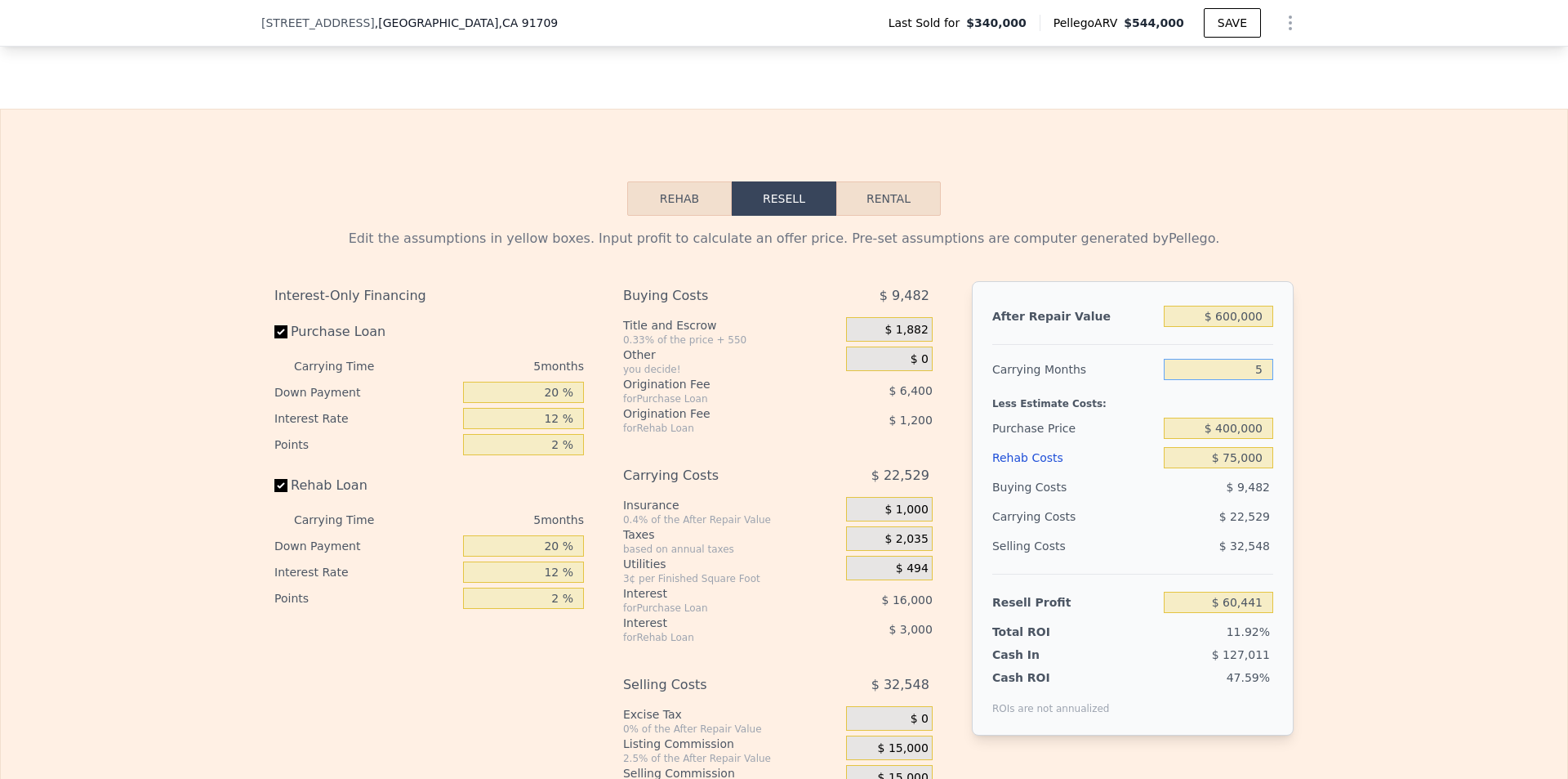
type input "4"
type input "$ 64,947"
type input "4"
click at [1338, 426] on div "Edit the assumptions in yellow boxes. Input profit to calculate an offer price.…" at bounding box center [784, 520] width 1567 height 608
type input "$ 544,000"
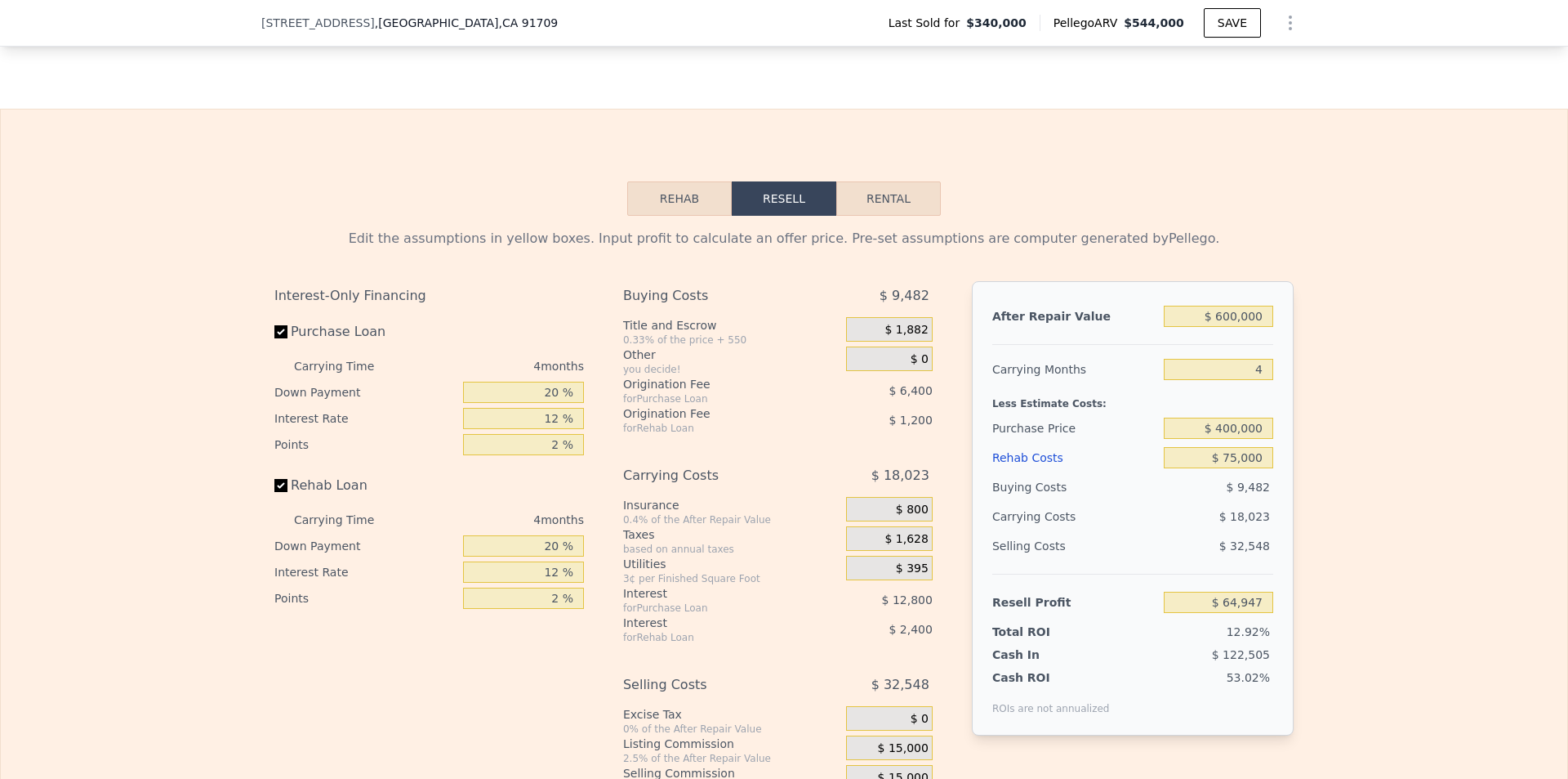
type input "5"
type input "$ 0"
type input "$ 150,280"
click at [1254, 324] on input "$ 544,000" at bounding box center [1219, 316] width 110 height 21
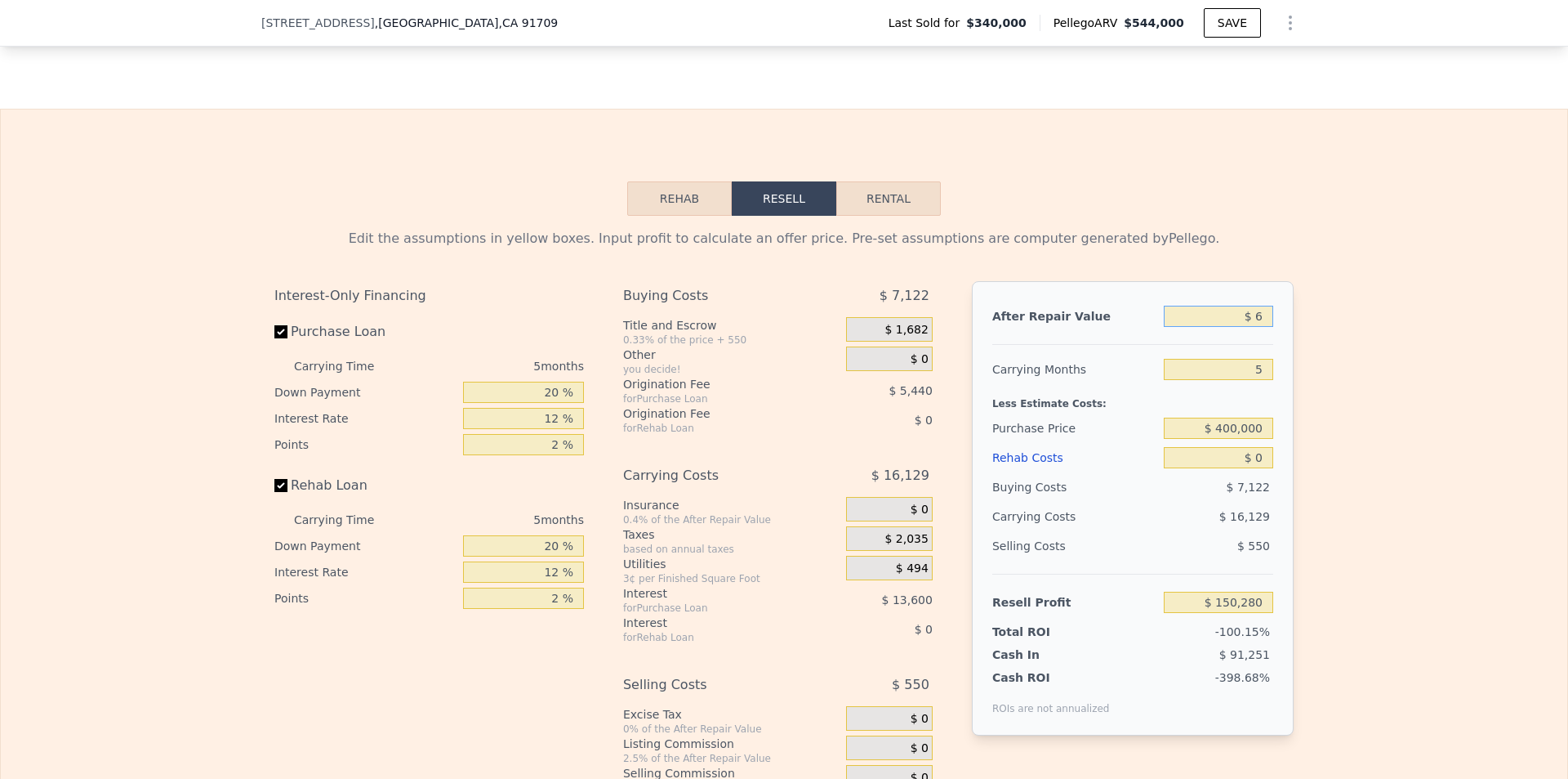
type input "$ 62"
type input "-$ 363,743"
type input "$ 6,250"
type input "-$ 357,894"
type input "$ 62,500"
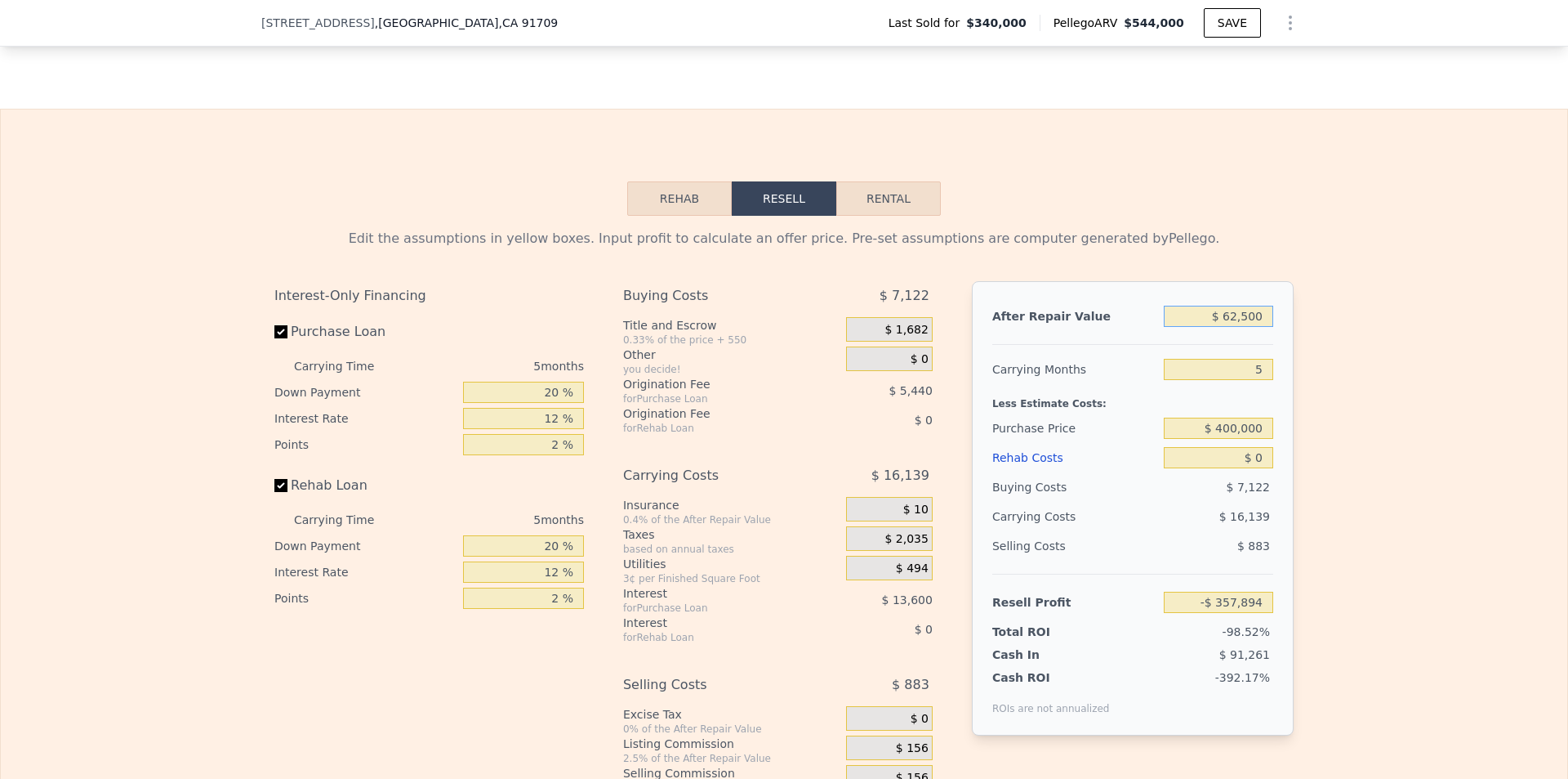
type input "-$ 304,739"
type input "$ 625,000"
type input "$ 226,826"
type input "$ 625,000"
click at [1252, 372] on input "5" at bounding box center [1219, 370] width 110 height 21
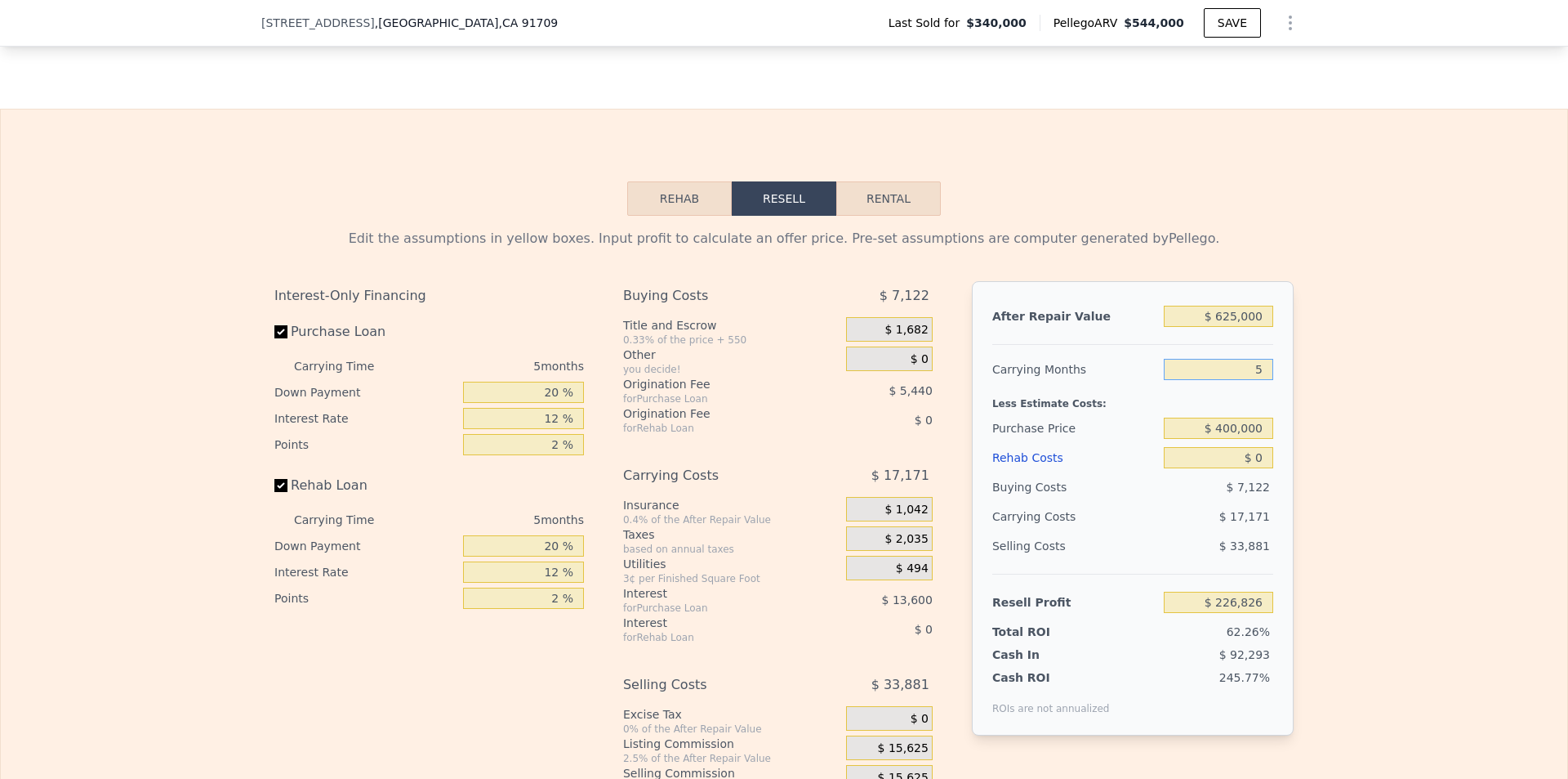
click at [1252, 372] on input "5" at bounding box center [1219, 370] width 110 height 21
type input "4"
type input "$ 230,261"
type input "4"
click at [1367, 438] on div "Edit the assumptions in yellow boxes. Input profit to calculate an offer price.…" at bounding box center [784, 520] width 1567 height 608
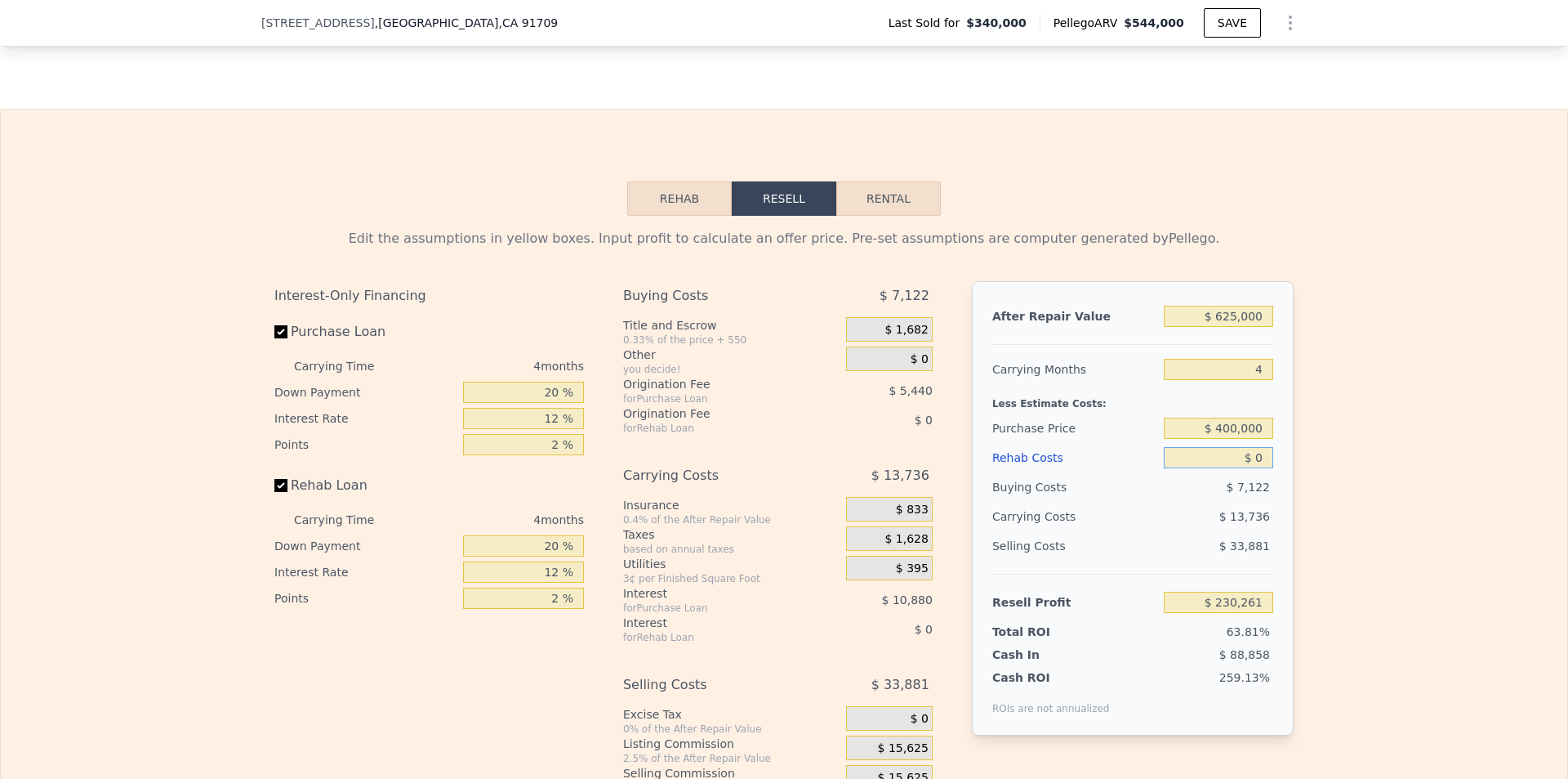
click at [1261, 466] on input "$ 0" at bounding box center [1219, 458] width 110 height 21
type input "$ 75"
type input "$ 230,181"
type input "$ 750"
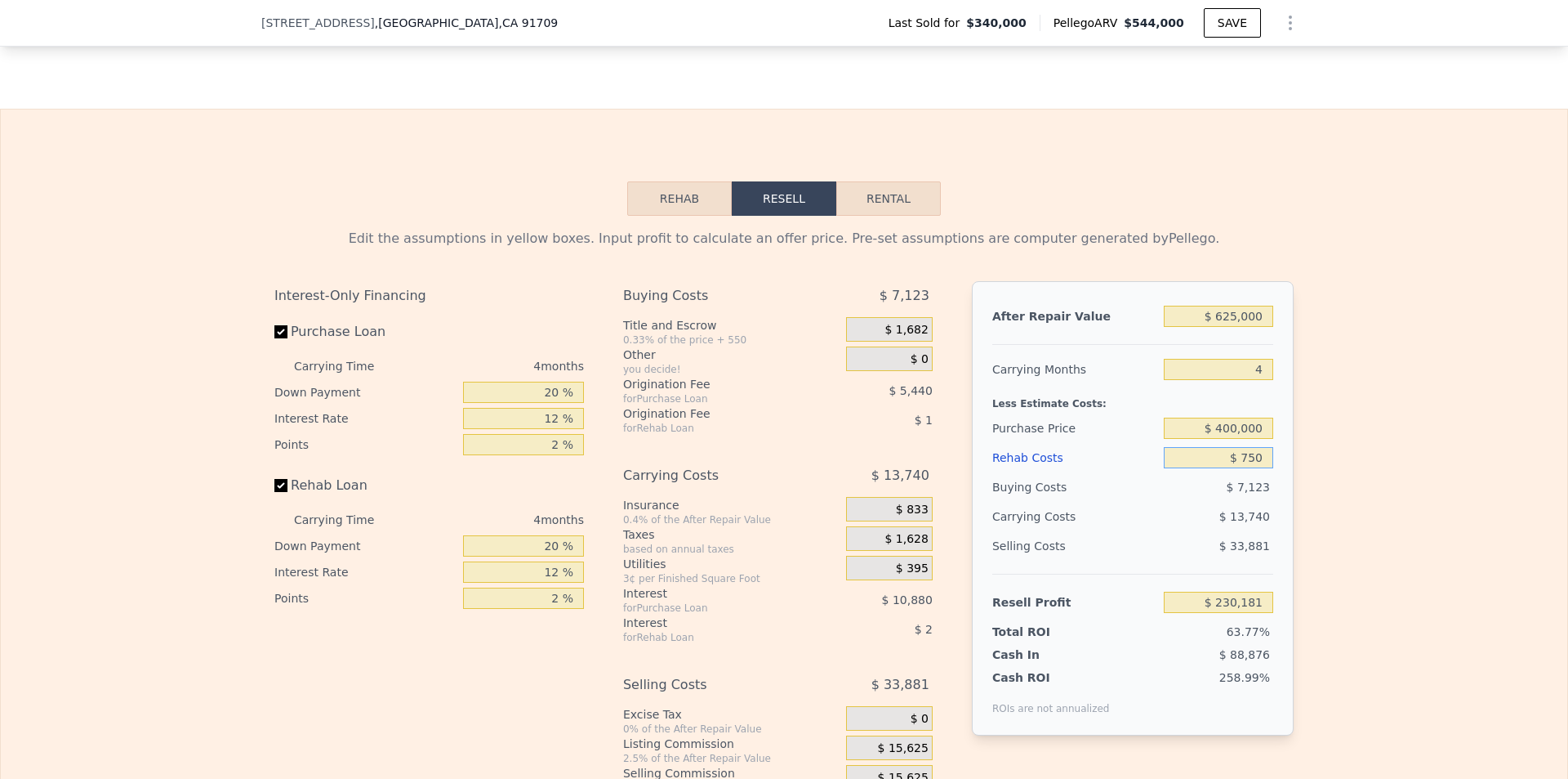
type input "$ 229,475"
type input "$ 7,500"
type input "$ 222,401"
type input "$ 75,000"
type input "$ 151,661"
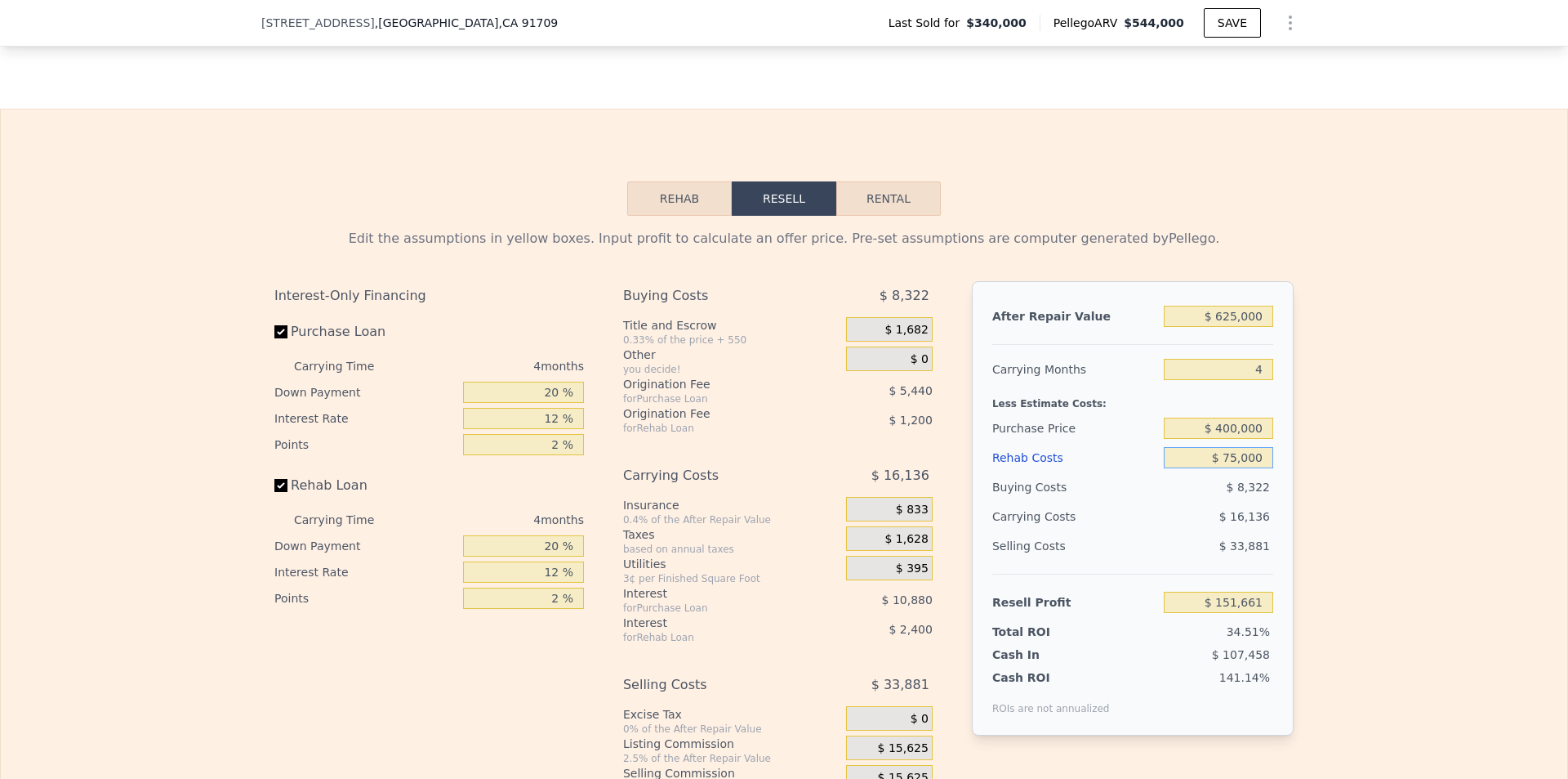
type input "$ 75,000"
click at [1402, 551] on div "Edit the assumptions in yellow boxes. Input profit to calculate an offer price.…" at bounding box center [784, 520] width 1567 height 608
click at [1261, 436] on input "$ 400,000" at bounding box center [1219, 429] width 110 height 21
type input "$ 460,000"
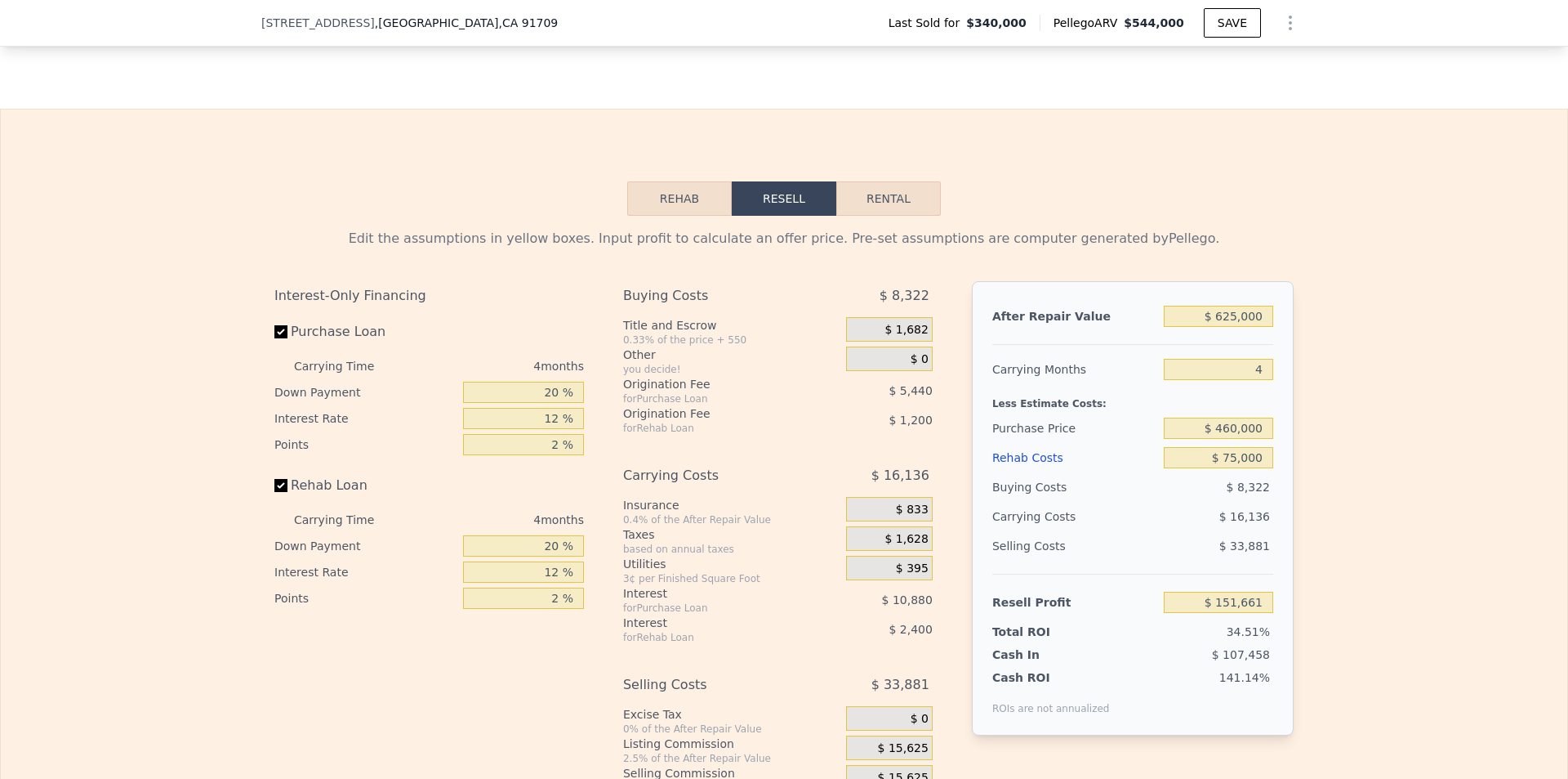
click at [1376, 497] on div "Edit the assumptions in yellow boxes. Input profit to calculate an offer price.…" at bounding box center [784, 520] width 1567 height 608
type input "$ 25,501"
click at [1253, 438] on input "$ 460,000" at bounding box center [1219, 429] width 110 height 21
type input "$ 440,000"
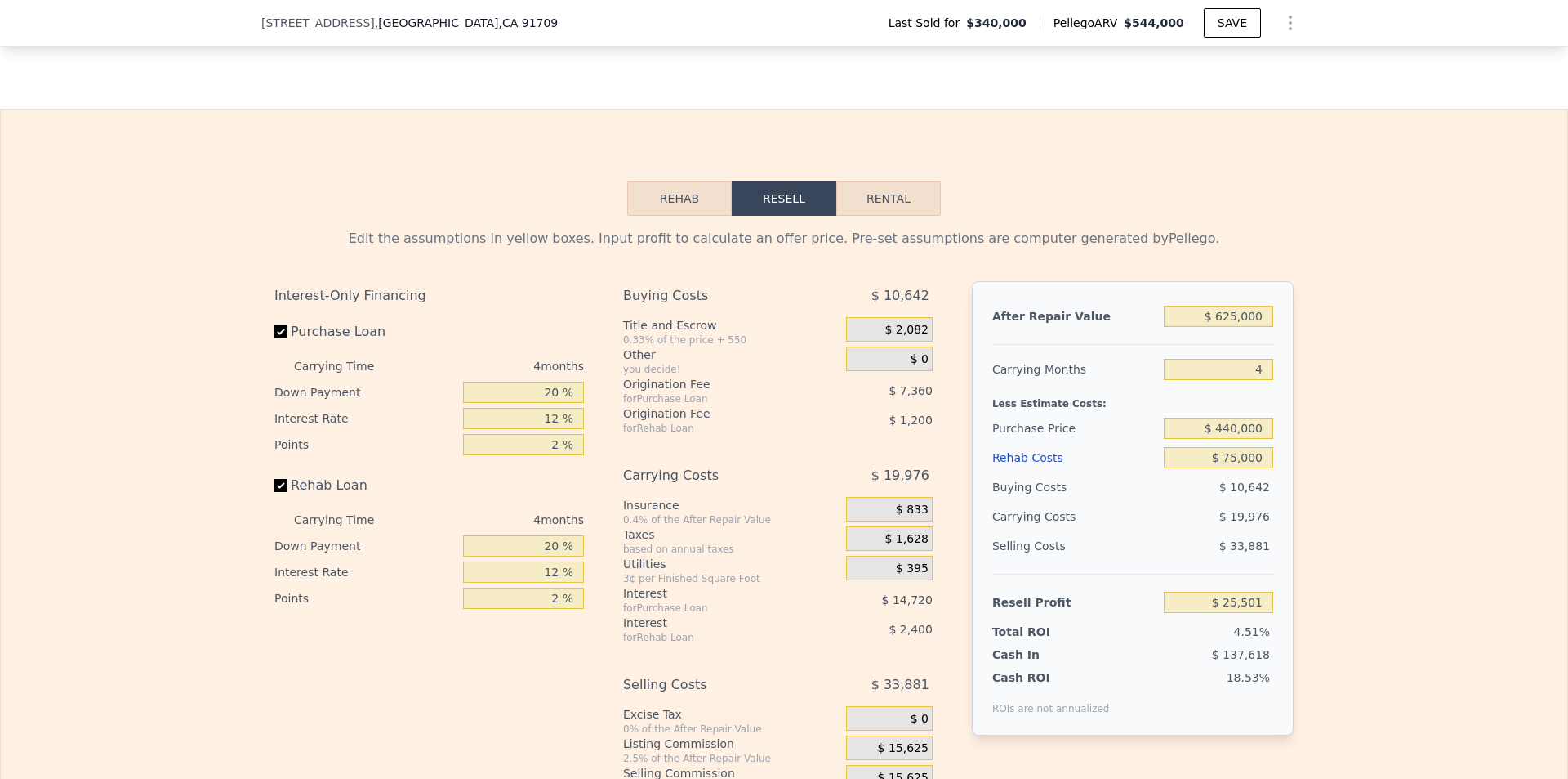
click at [1373, 488] on div "Edit the assumptions in yellow boxes. Input profit to calculate an offer price.…" at bounding box center [784, 520] width 1567 height 608
type input "$ 46,528"
click at [1225, 435] on input "$ 440,000" at bounding box center [1219, 429] width 110 height 21
type input "$ 425,000"
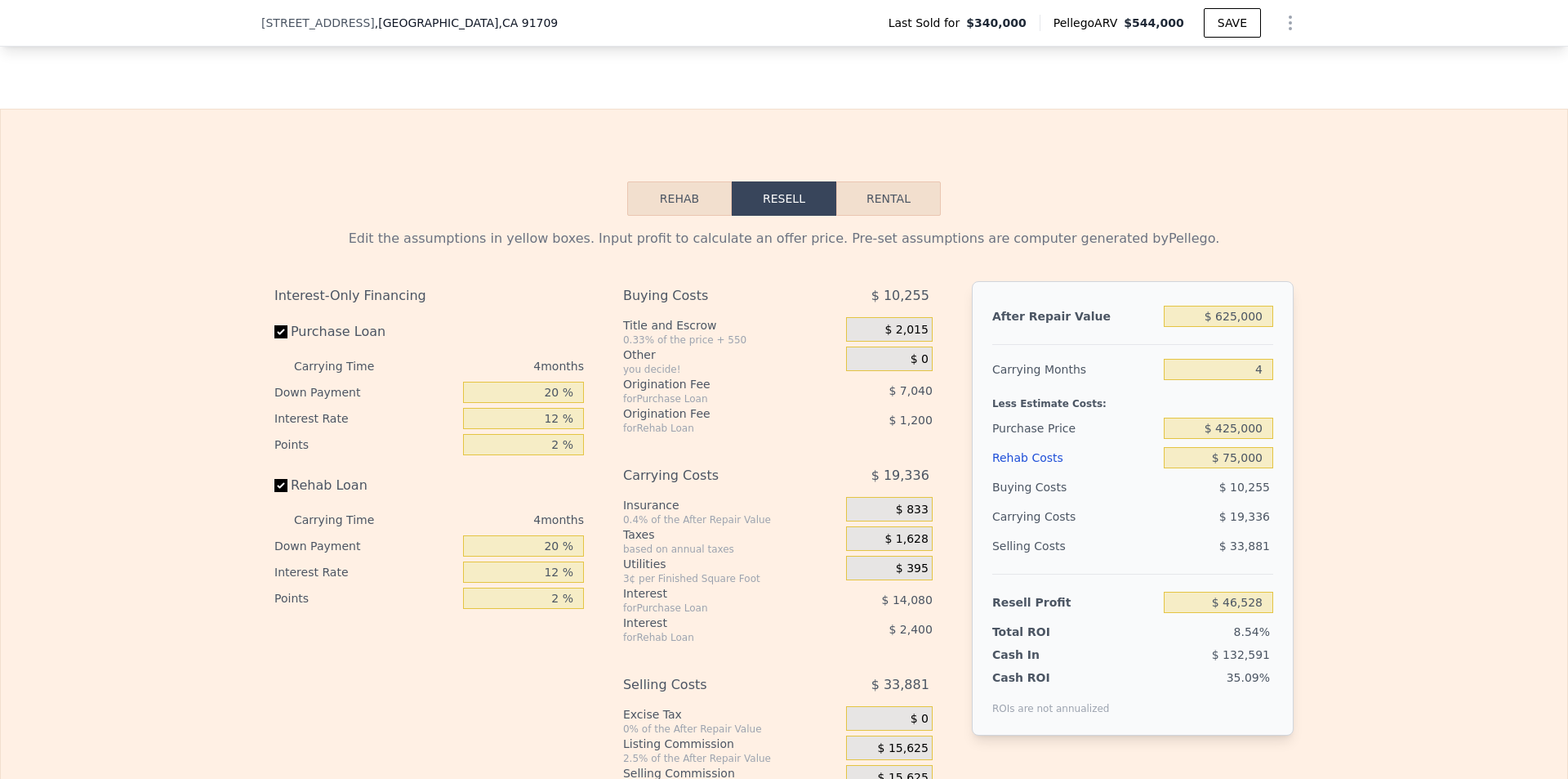
click at [1421, 521] on div "Edit the assumptions in yellow boxes. Input profit to calculate an offer price.…" at bounding box center [784, 520] width 1567 height 608
type input "$ 62,298"
